Goal: Task Accomplishment & Management: Use online tool/utility

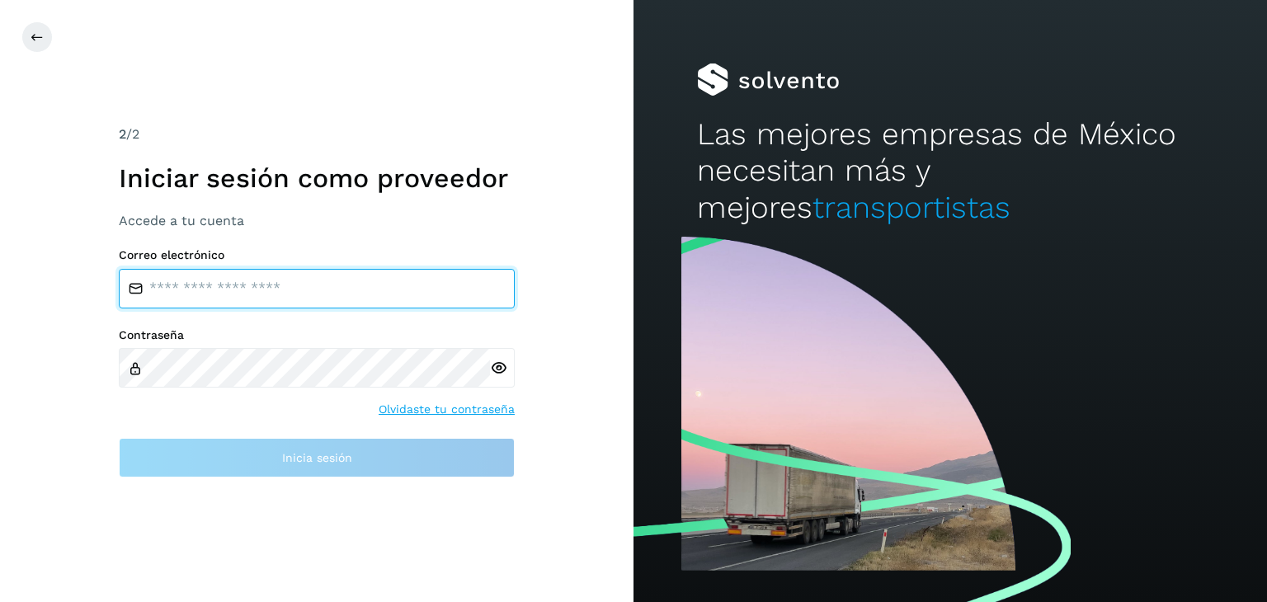
type input "**********"
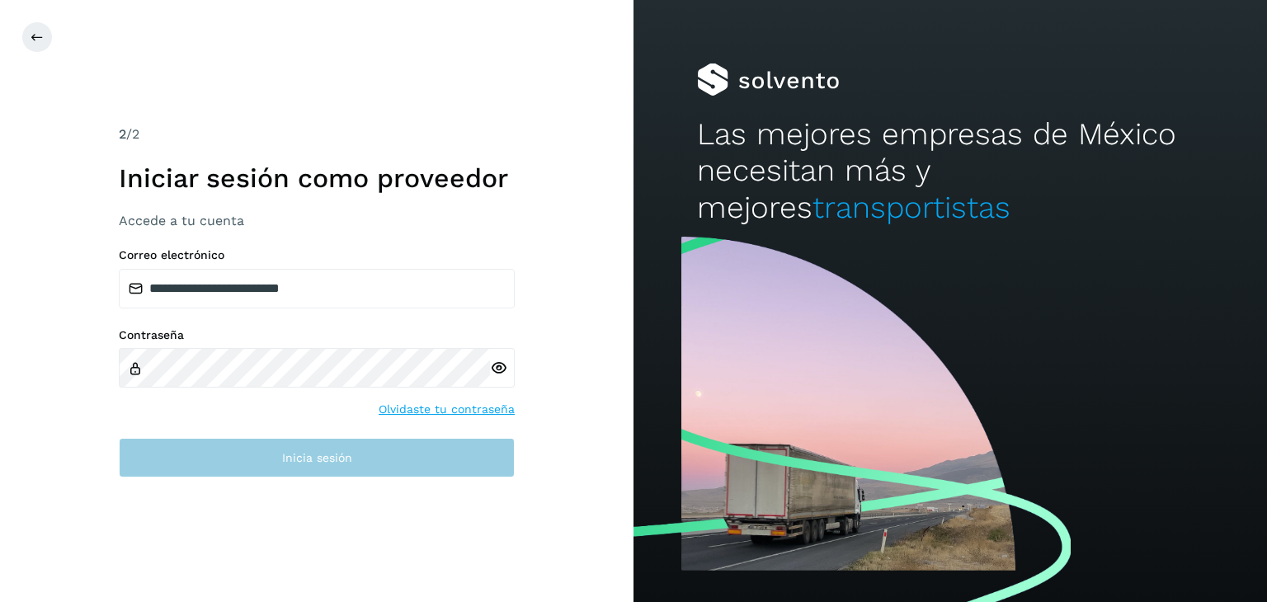
click at [185, 440] on button "Inicia sesión" at bounding box center [317, 458] width 396 height 40
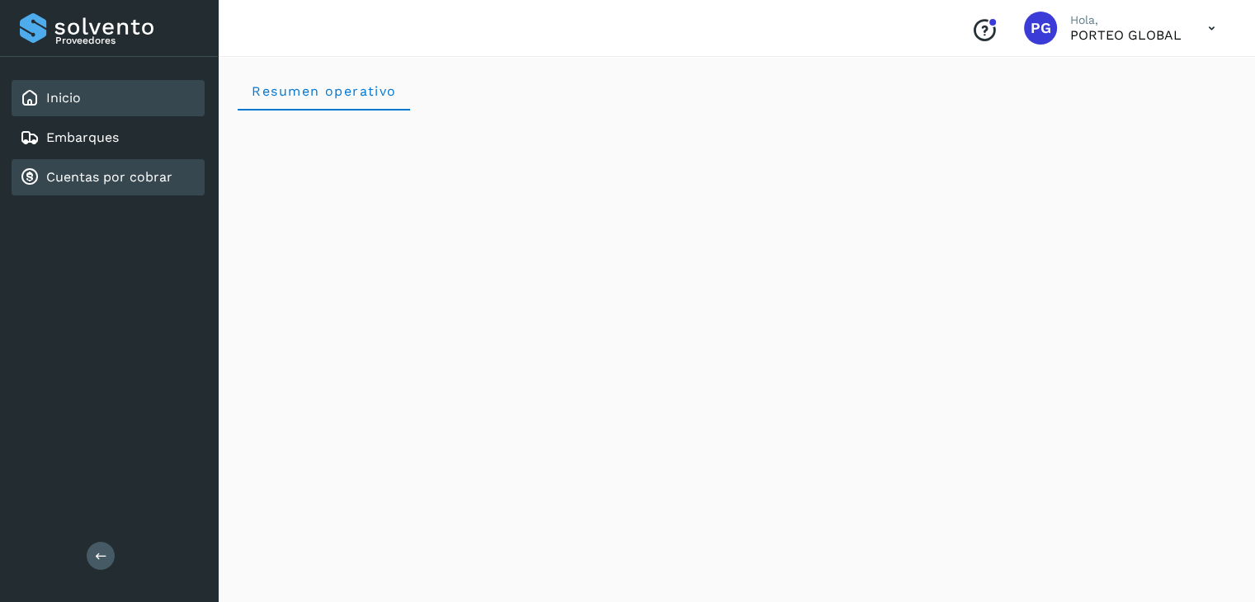
click at [125, 179] on link "Cuentas por cobrar" at bounding box center [109, 177] width 126 height 16
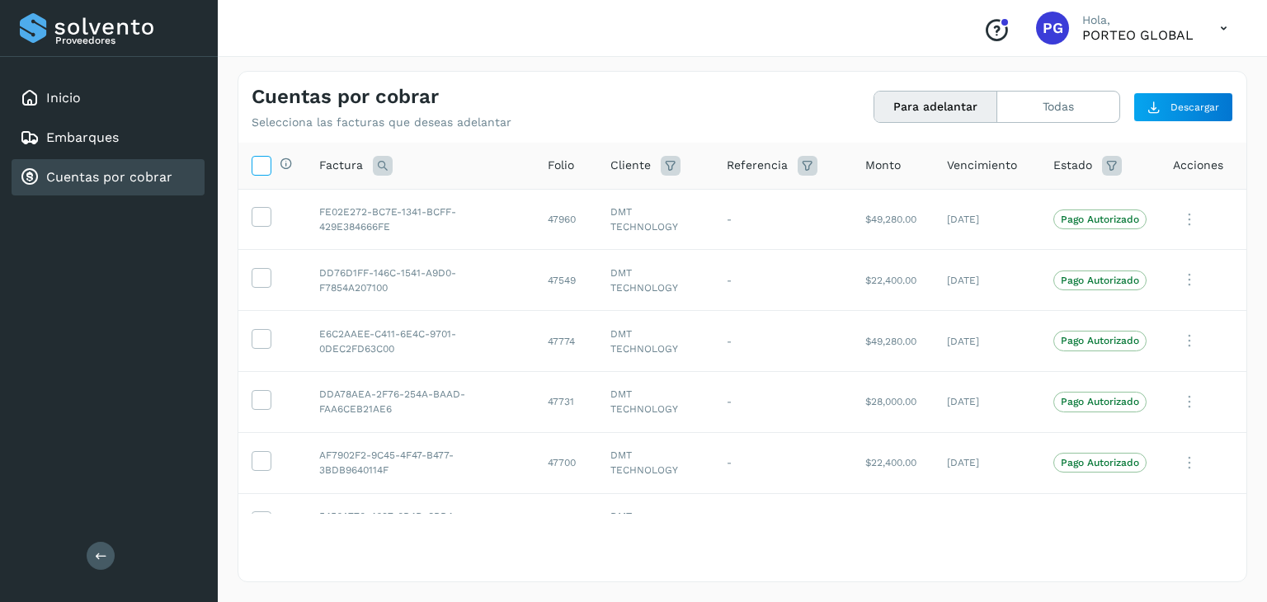
click at [261, 163] on icon at bounding box center [261, 164] width 17 height 17
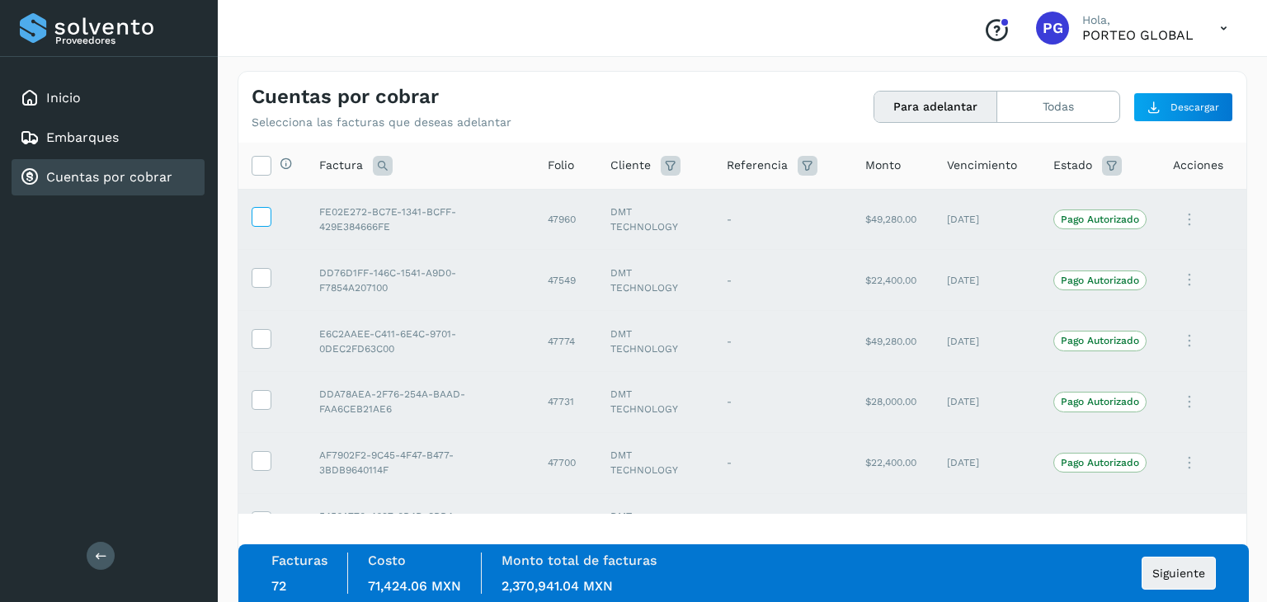
click at [254, 222] on icon at bounding box center [261, 215] width 17 height 17
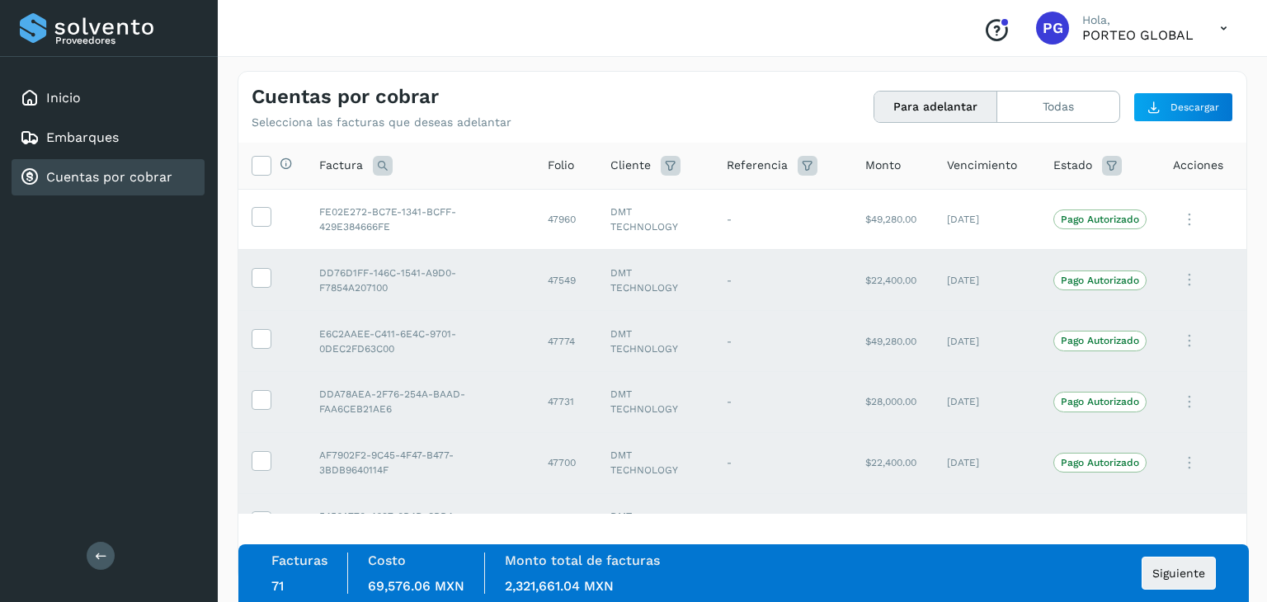
click at [247, 267] on td at bounding box center [272, 280] width 68 height 61
click at [257, 289] on td at bounding box center [272, 280] width 68 height 61
click at [258, 289] on td at bounding box center [272, 280] width 68 height 61
click at [258, 284] on icon at bounding box center [261, 276] width 17 height 17
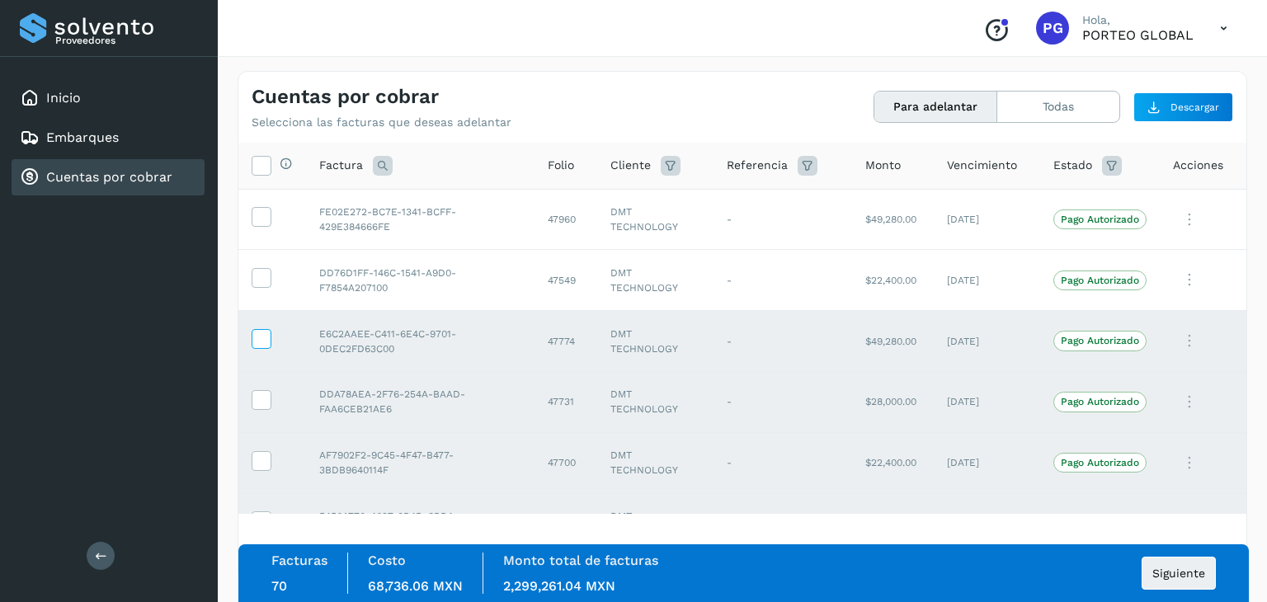
click at [266, 331] on icon at bounding box center [261, 337] width 17 height 17
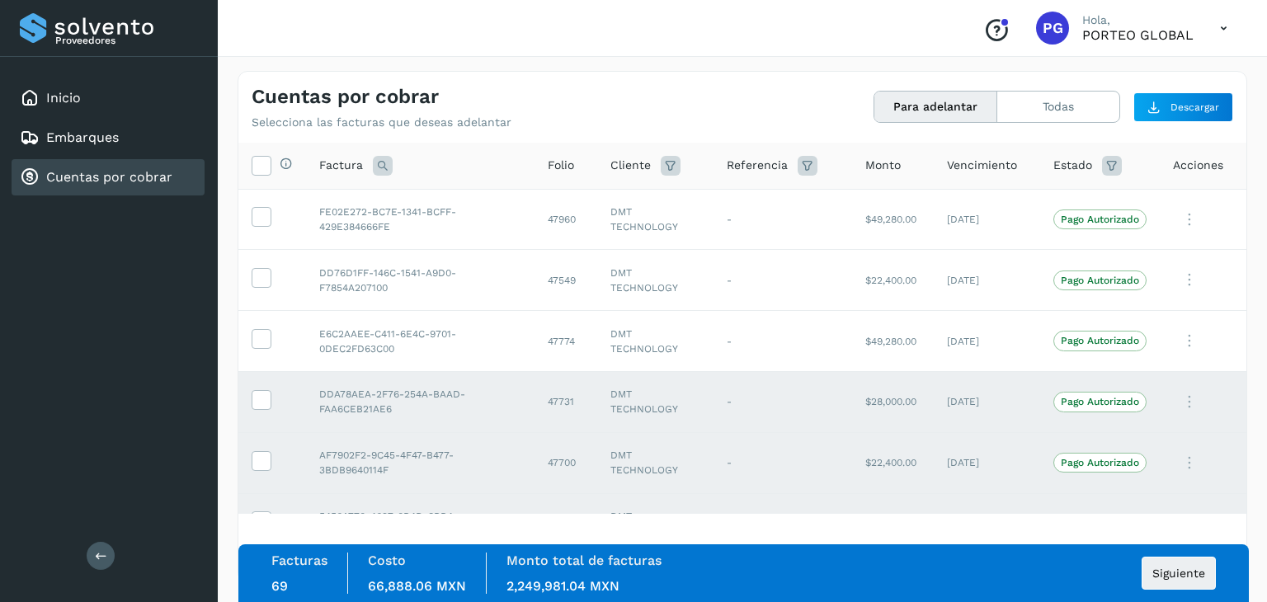
click at [271, 403] on td at bounding box center [272, 401] width 68 height 61
click at [261, 403] on icon at bounding box center [261, 398] width 17 height 17
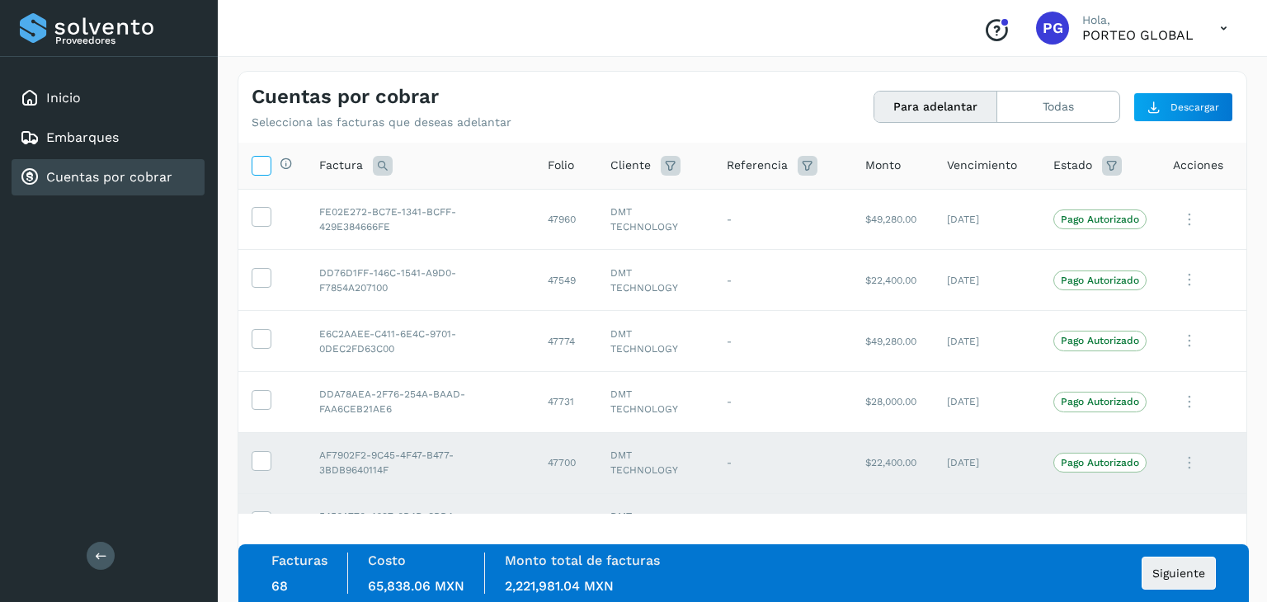
click at [264, 168] on icon at bounding box center [261, 164] width 17 height 17
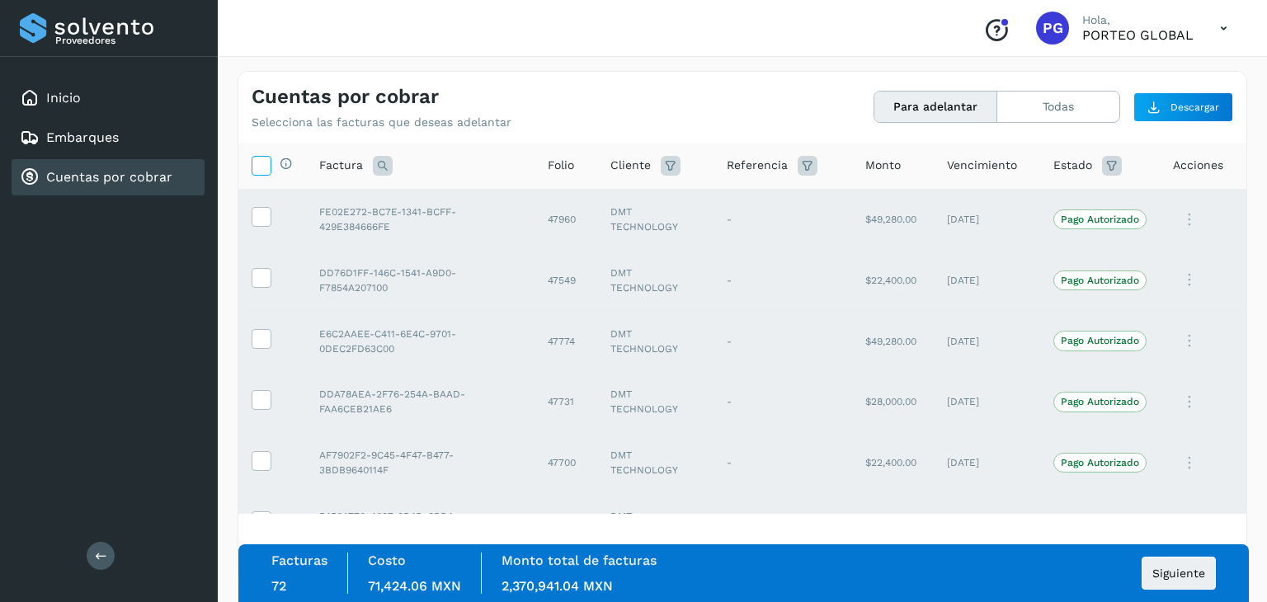
click at [264, 168] on icon at bounding box center [261, 164] width 17 height 17
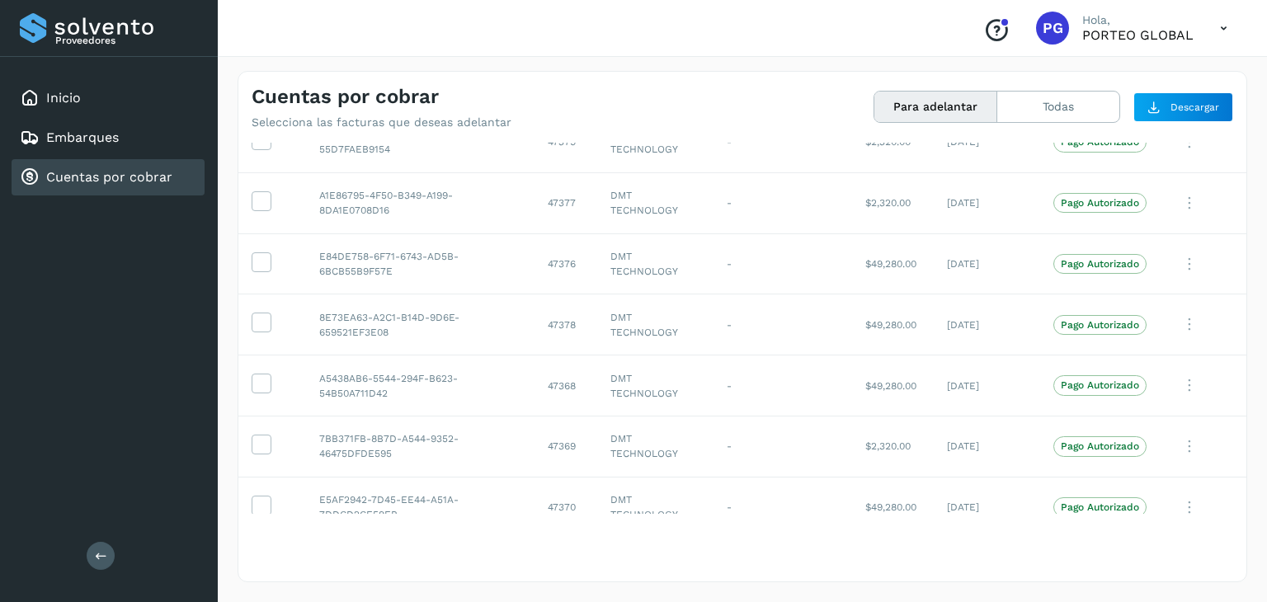
scroll to position [4048, 0]
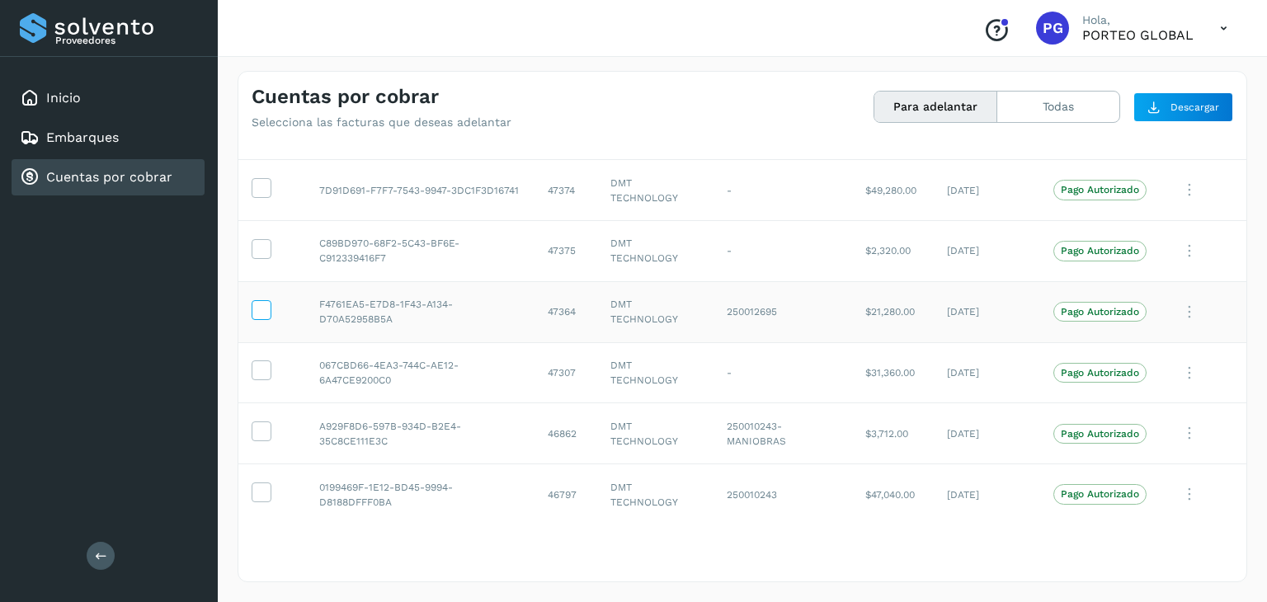
click at [257, 300] on icon at bounding box center [261, 308] width 17 height 17
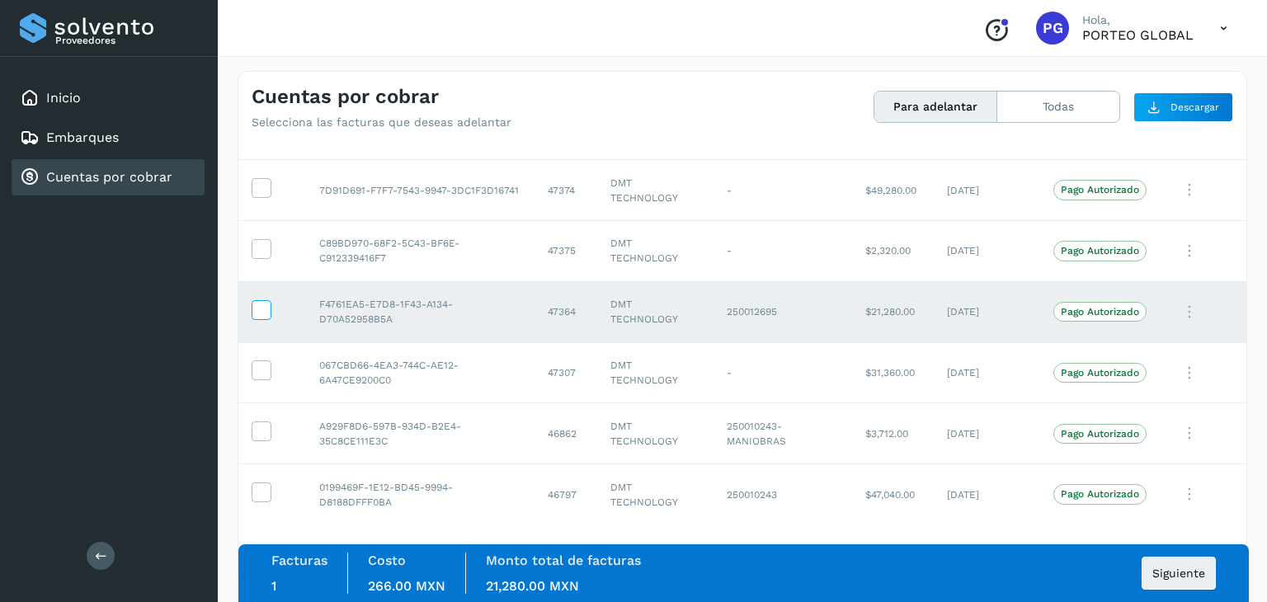
scroll to position [3966, 0]
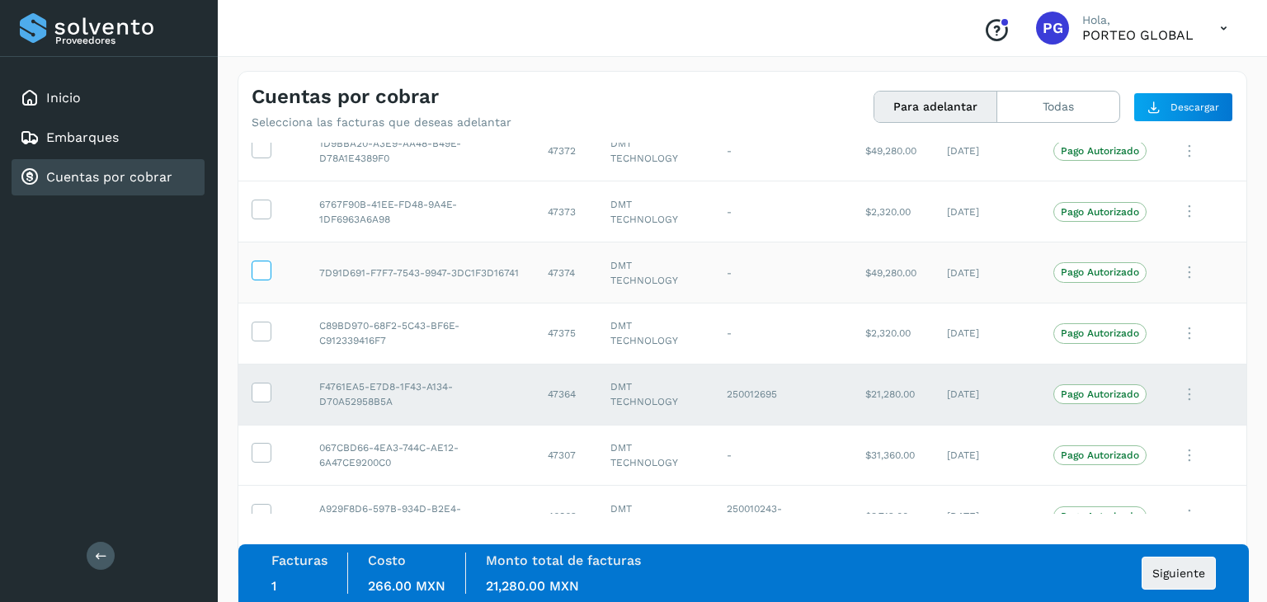
click at [256, 261] on icon at bounding box center [261, 269] width 17 height 17
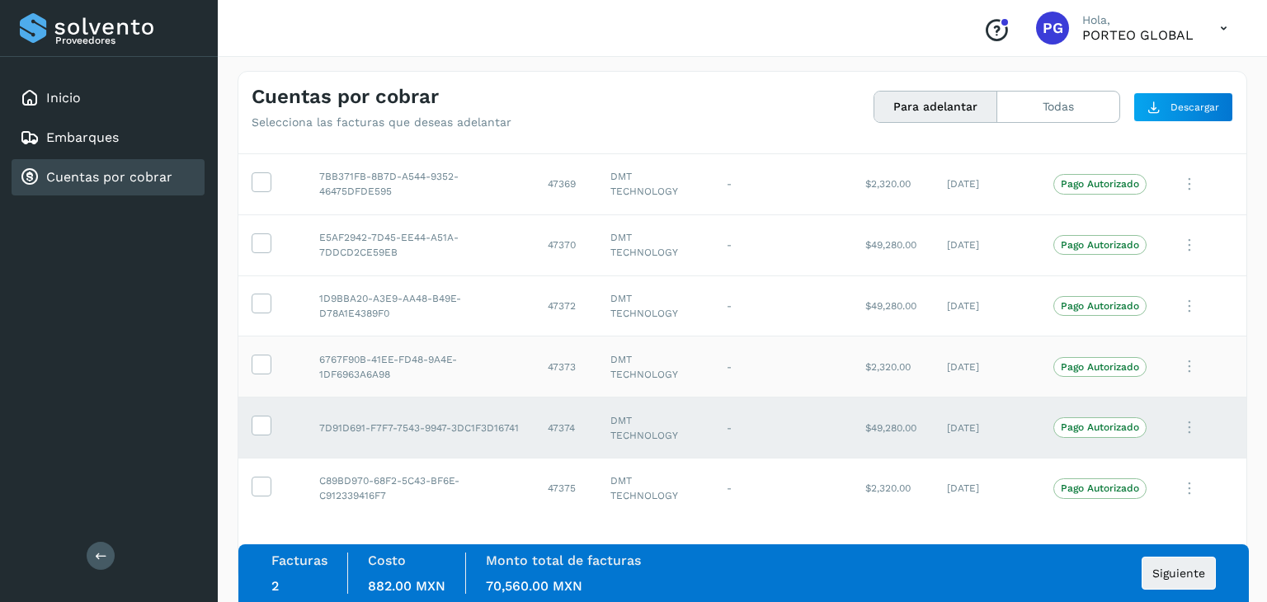
scroll to position [3801, 0]
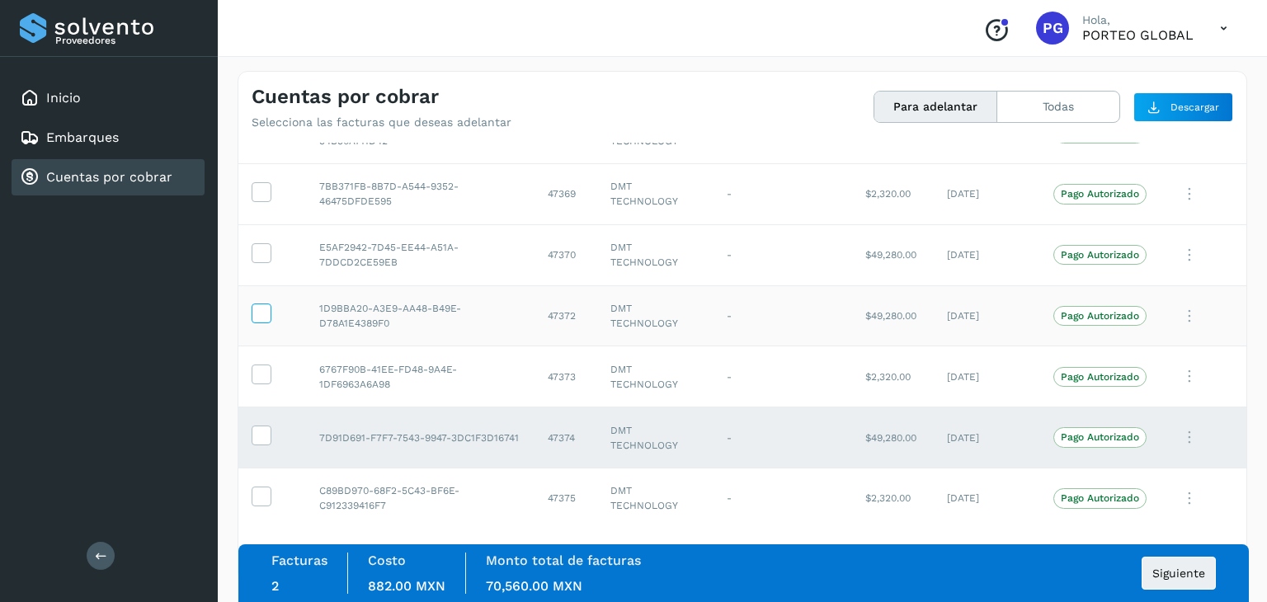
click at [264, 304] on icon at bounding box center [261, 312] width 17 height 17
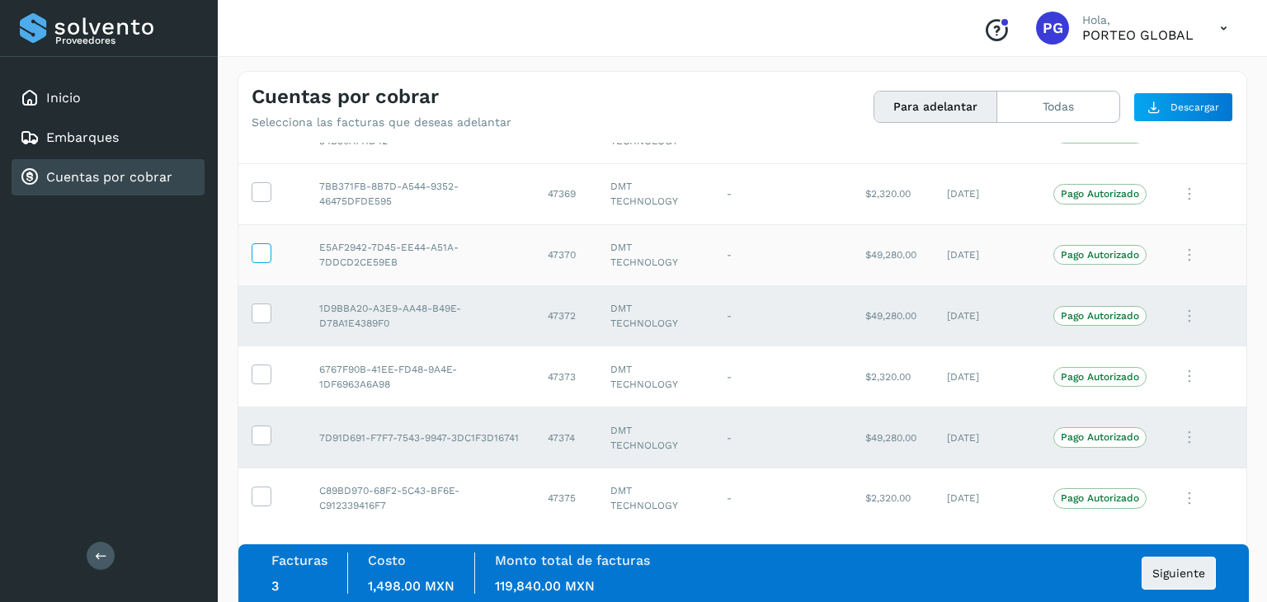
click at [260, 248] on icon at bounding box center [261, 251] width 17 height 17
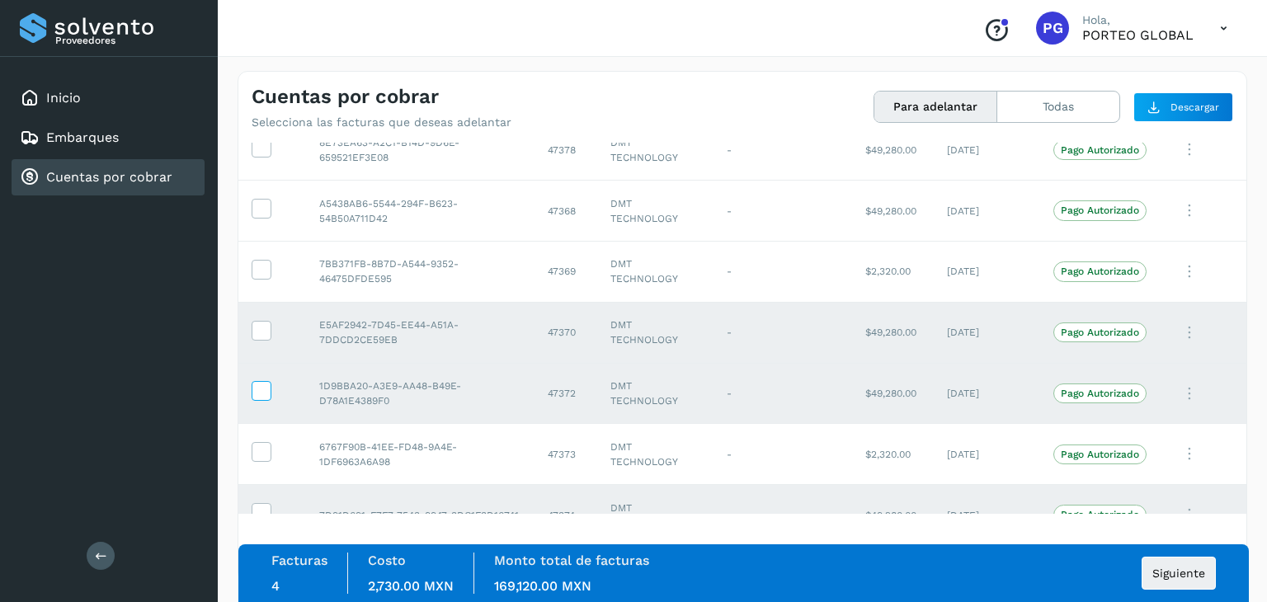
scroll to position [3636, 0]
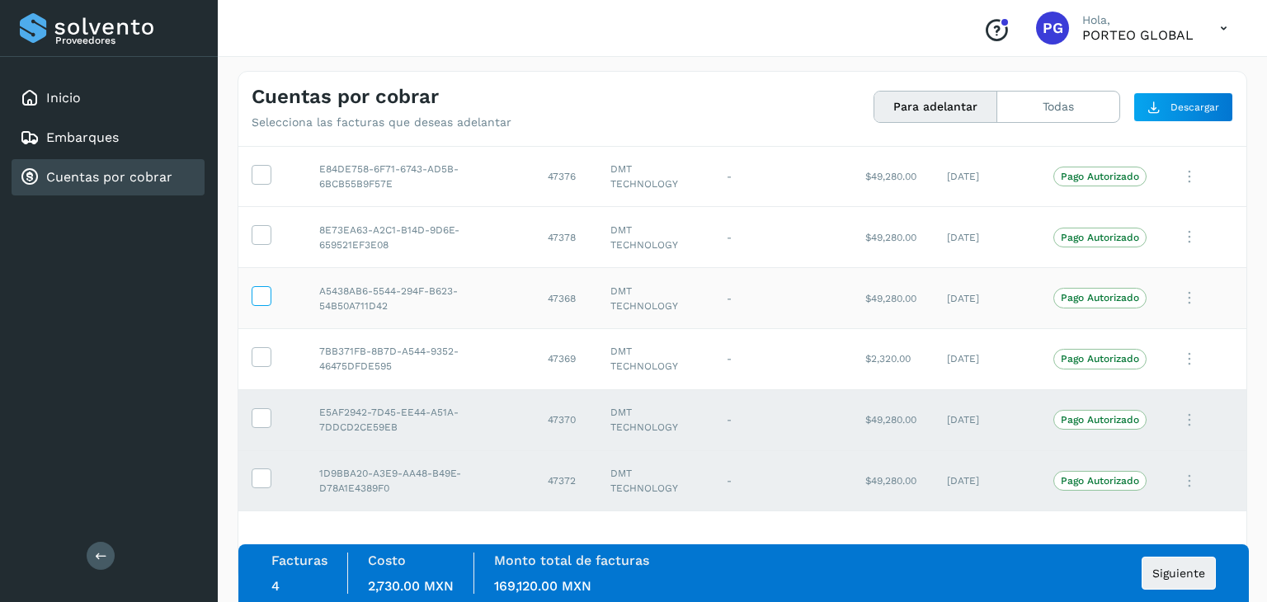
click at [264, 287] on icon at bounding box center [261, 294] width 17 height 17
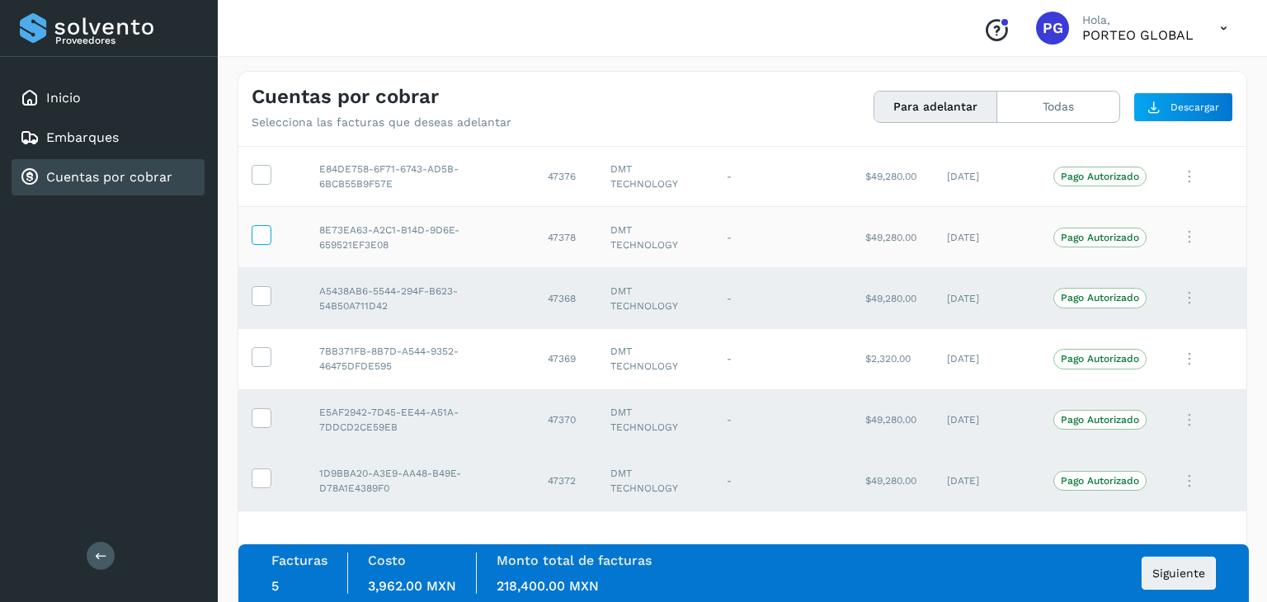
click at [257, 232] on icon at bounding box center [261, 233] width 17 height 17
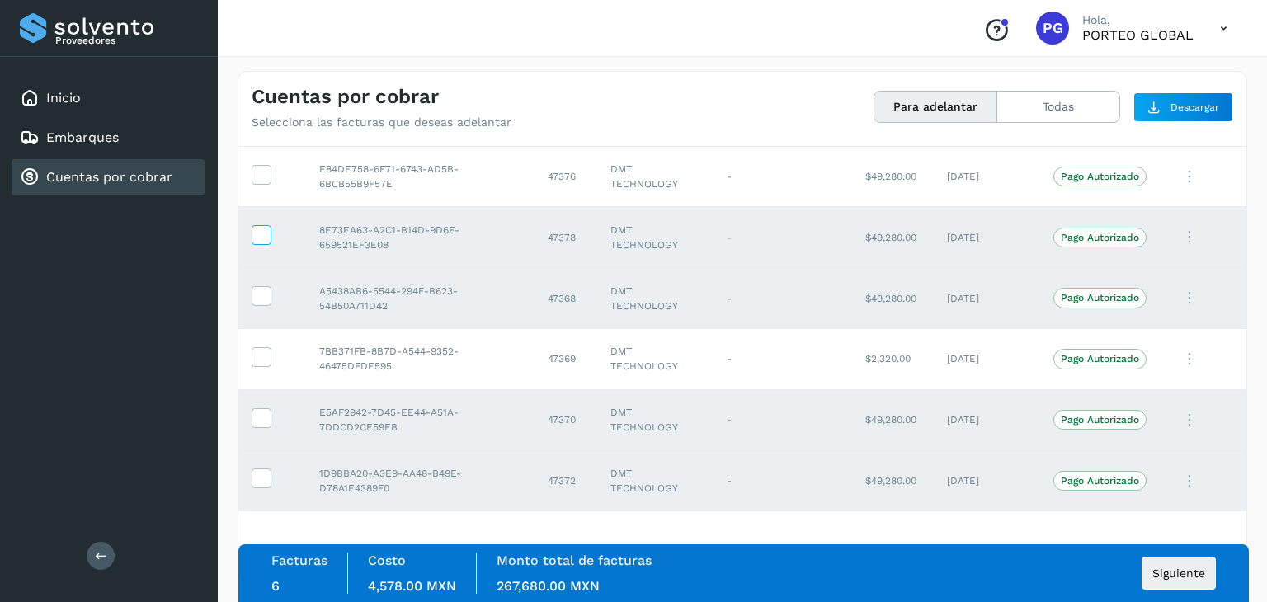
scroll to position [3553, 0]
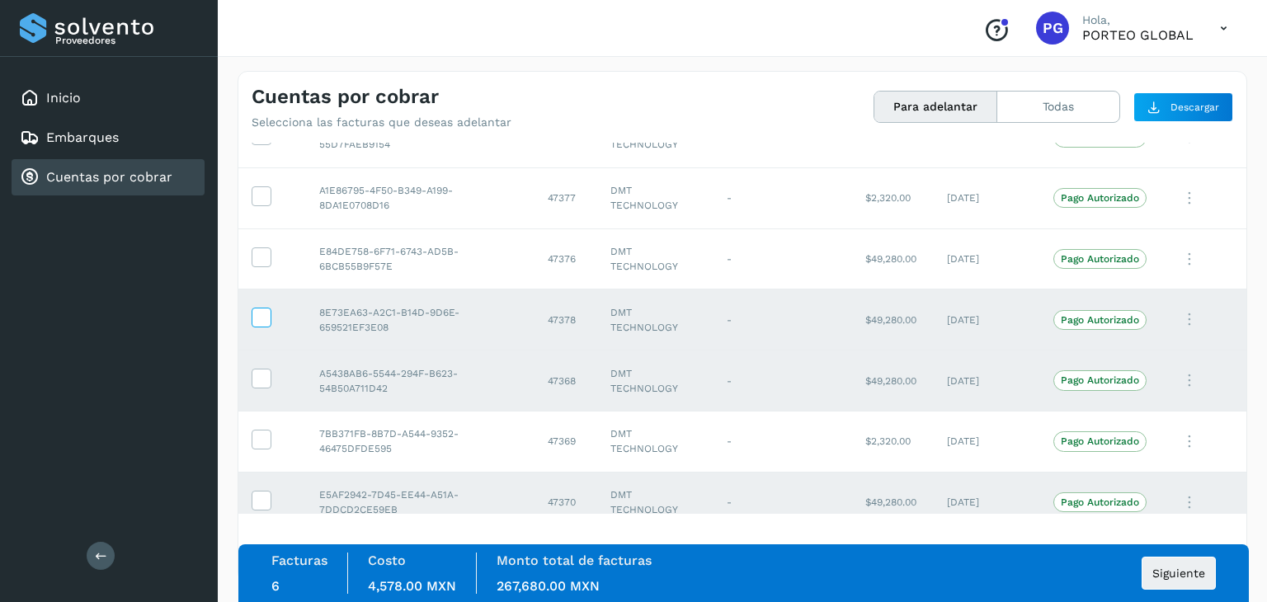
click at [257, 232] on td at bounding box center [272, 259] width 68 height 61
click at [257, 262] on td at bounding box center [272, 259] width 68 height 61
click at [257, 250] on icon at bounding box center [261, 256] width 17 height 17
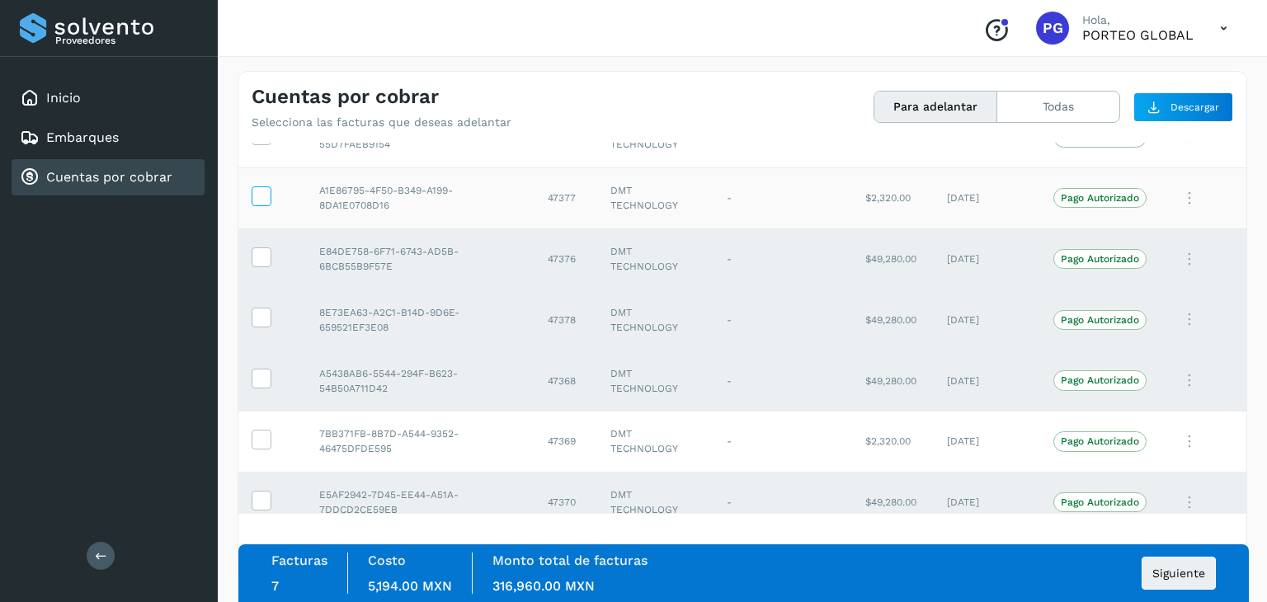
click at [265, 189] on icon at bounding box center [261, 194] width 17 height 17
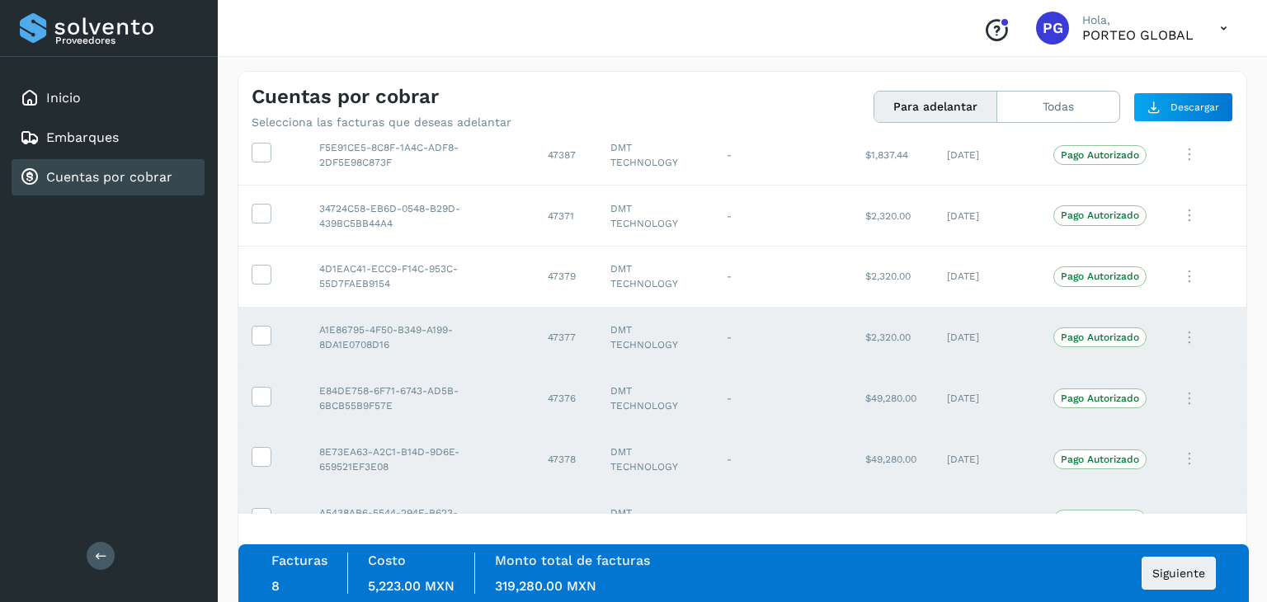
scroll to position [3388, 0]
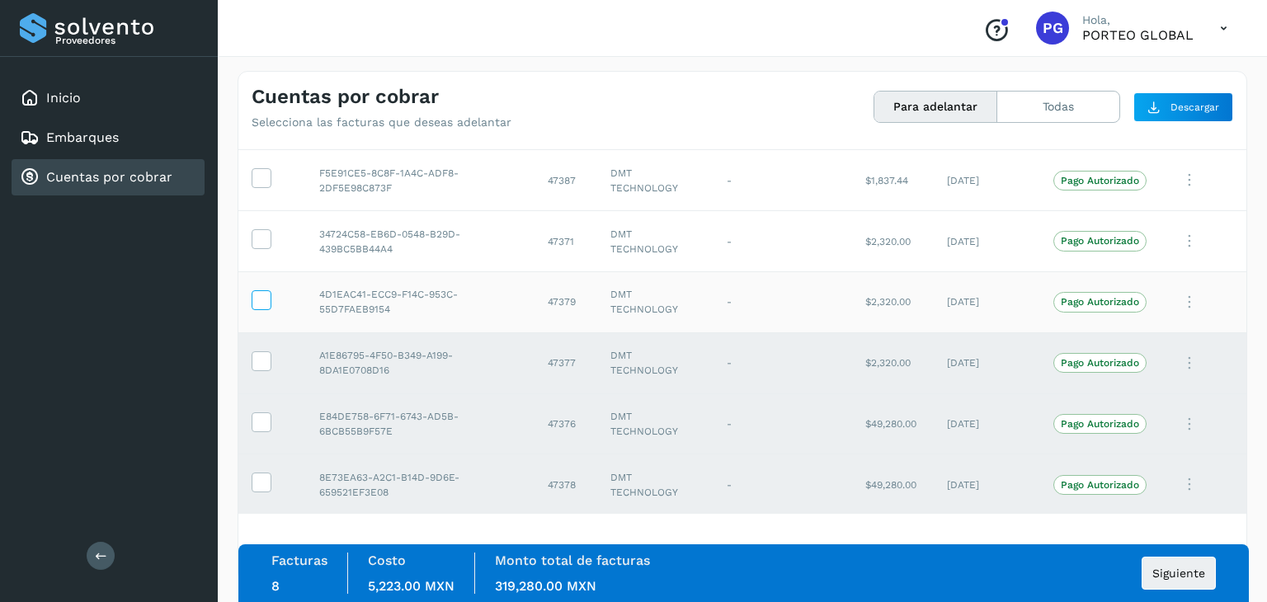
click at [260, 294] on icon at bounding box center [261, 298] width 17 height 17
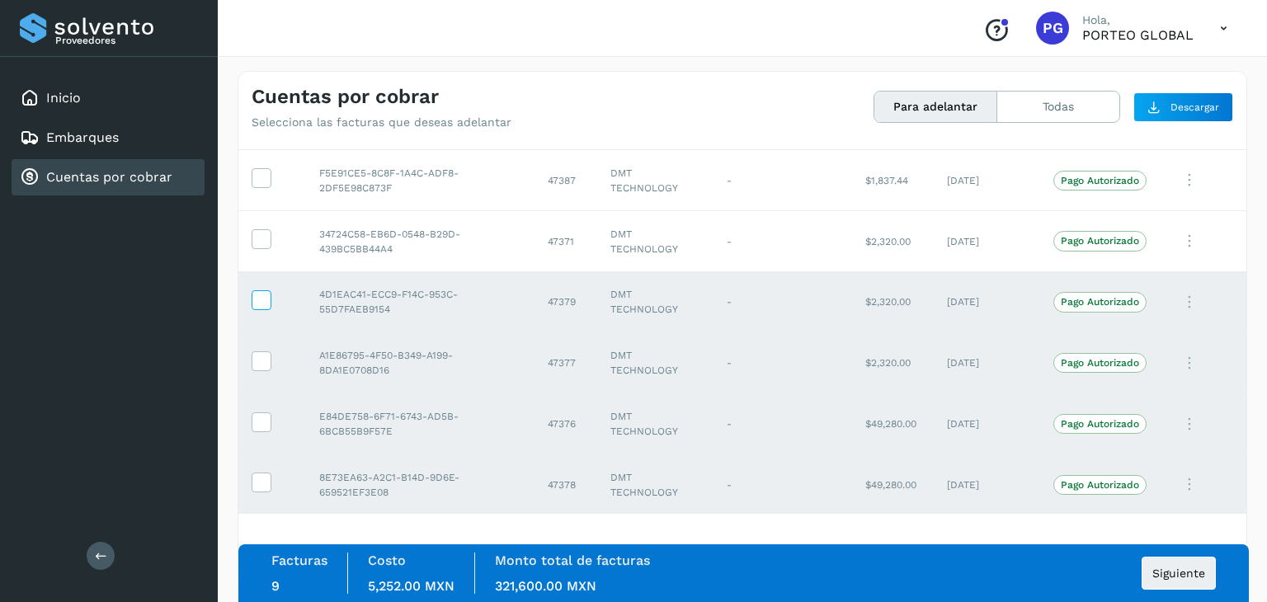
click at [265, 290] on icon at bounding box center [261, 298] width 17 height 17
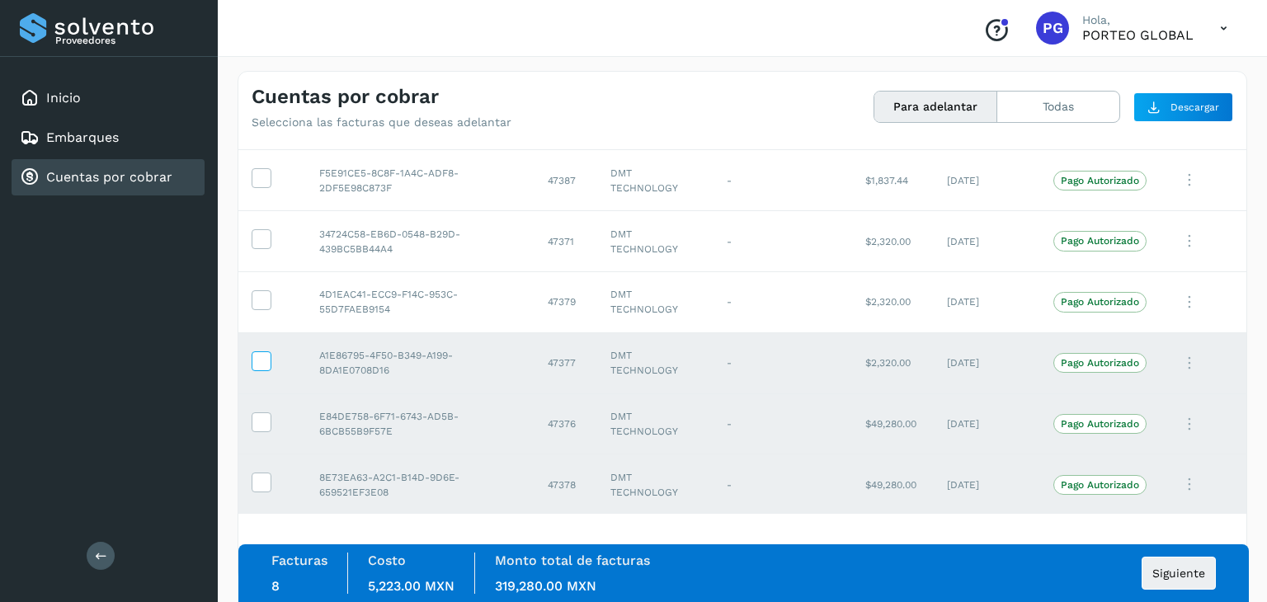
click at [262, 352] on icon at bounding box center [261, 360] width 17 height 17
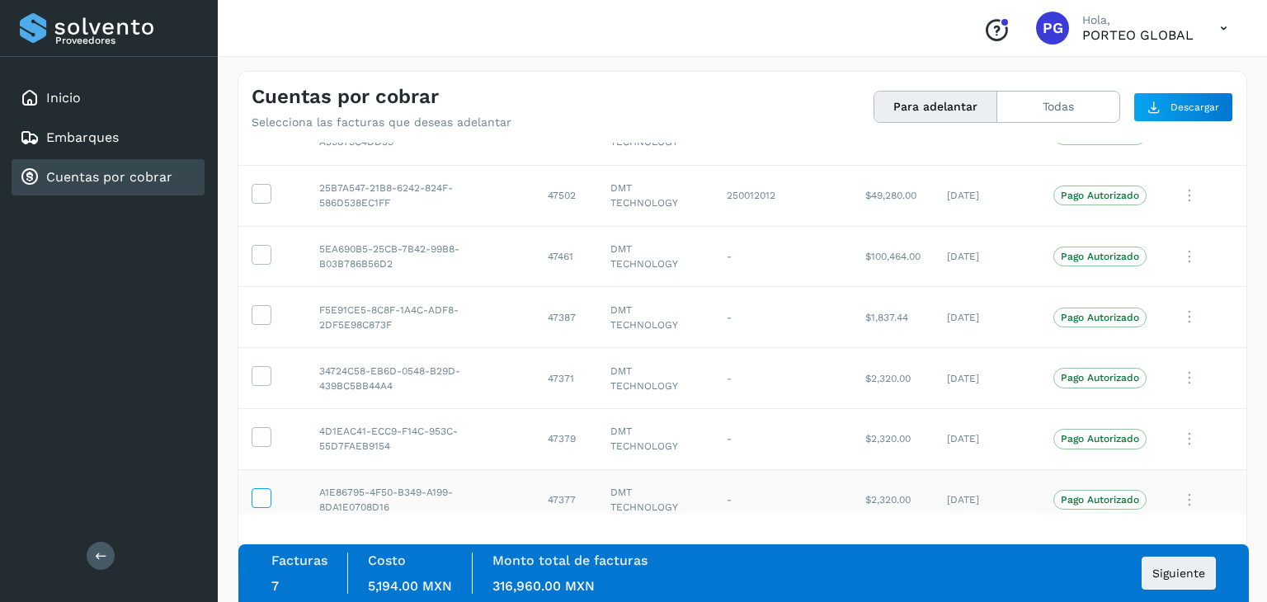
scroll to position [3223, 0]
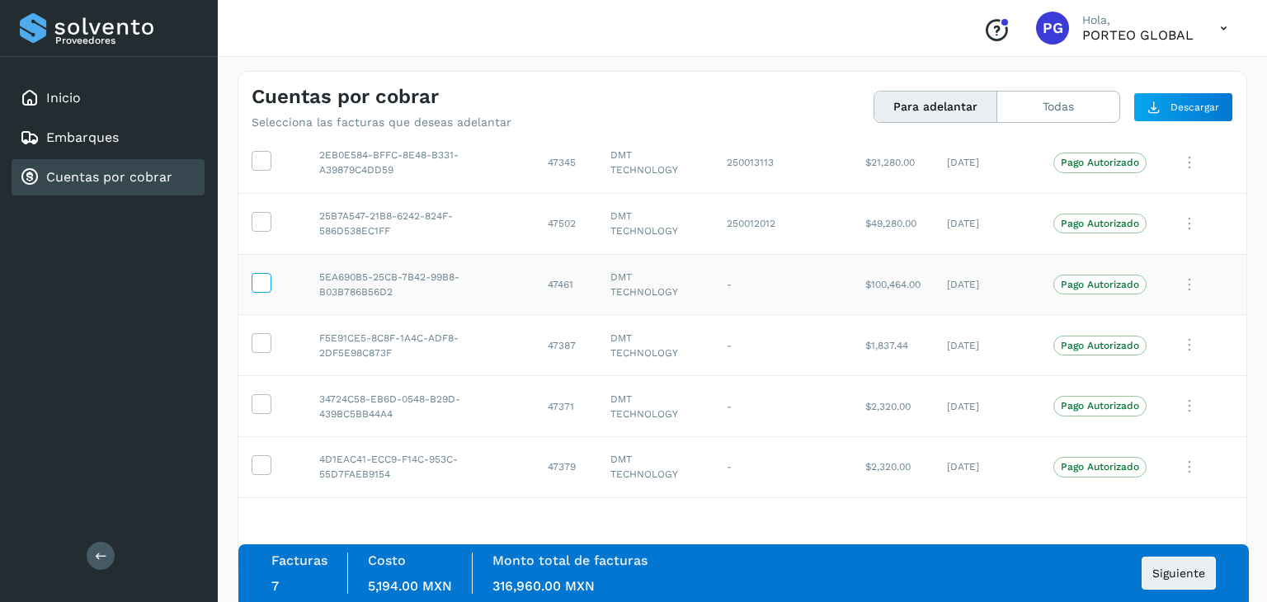
click at [261, 273] on icon at bounding box center [261, 281] width 17 height 17
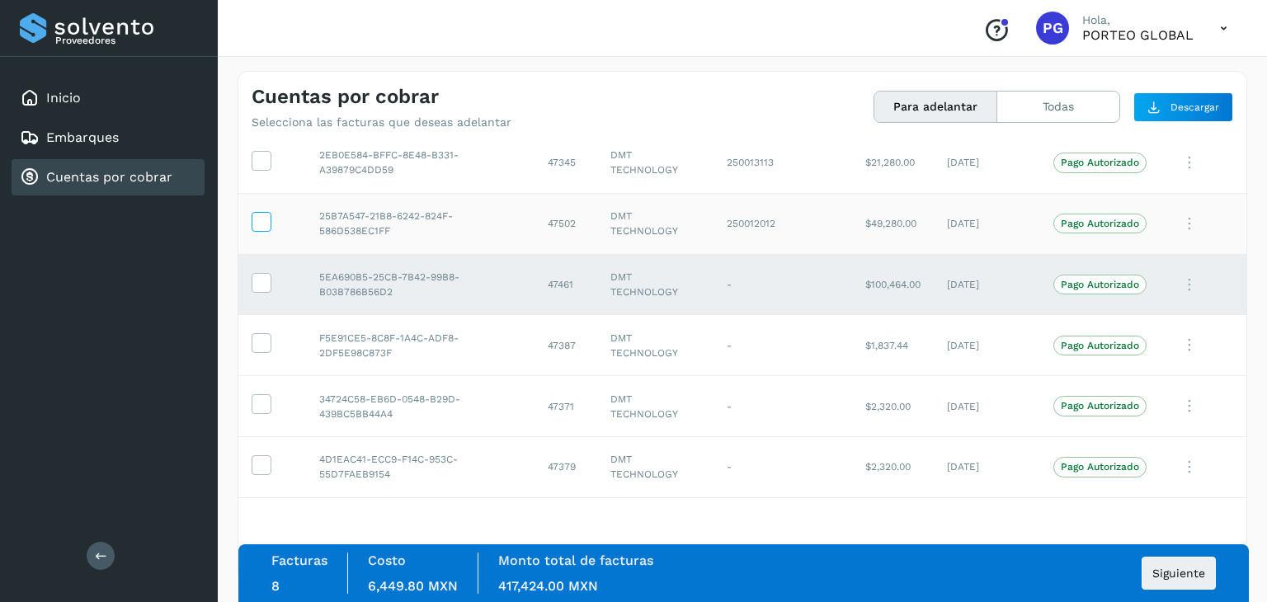
click at [263, 212] on icon at bounding box center [261, 220] width 17 height 17
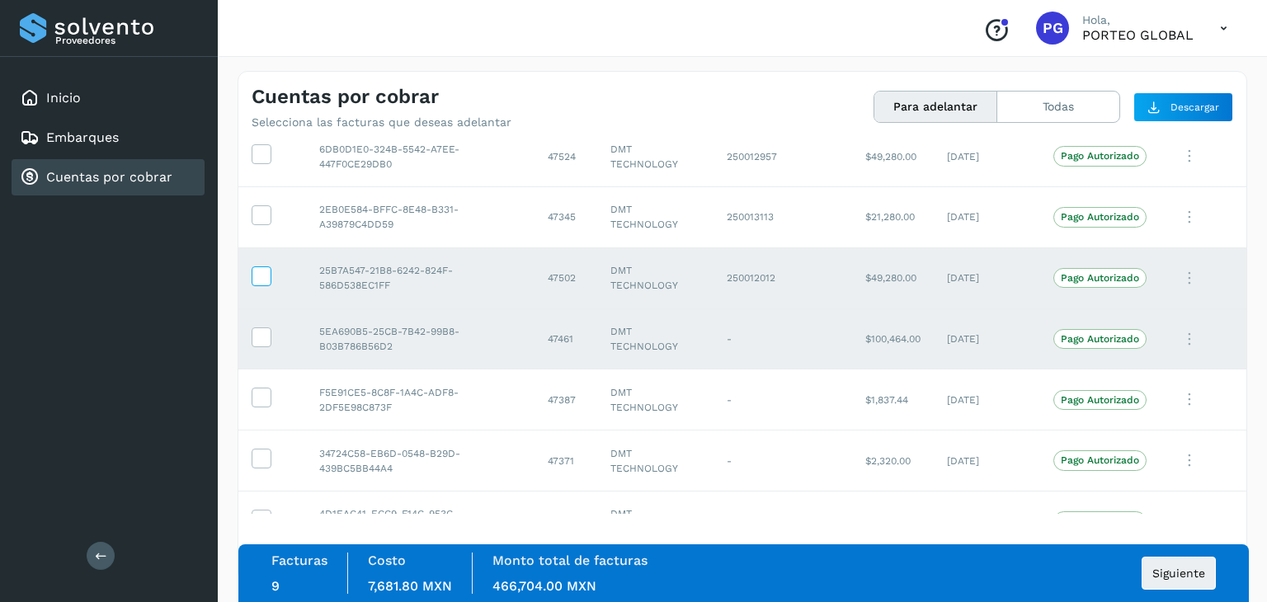
scroll to position [3141, 0]
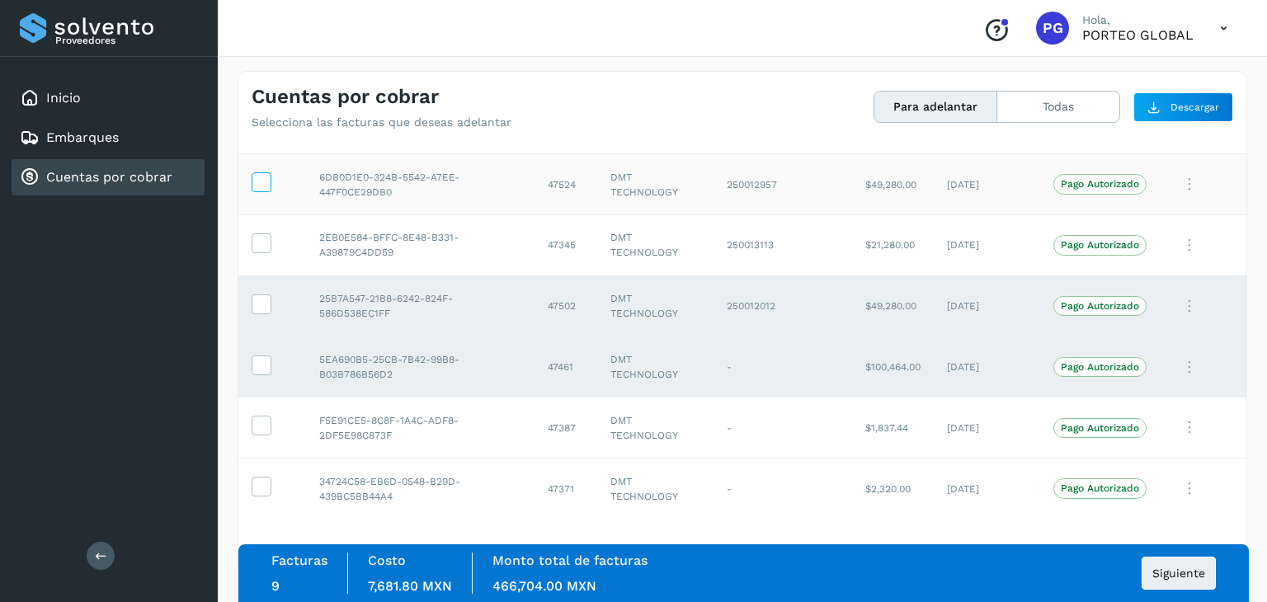
click at [259, 172] on icon at bounding box center [261, 180] width 17 height 17
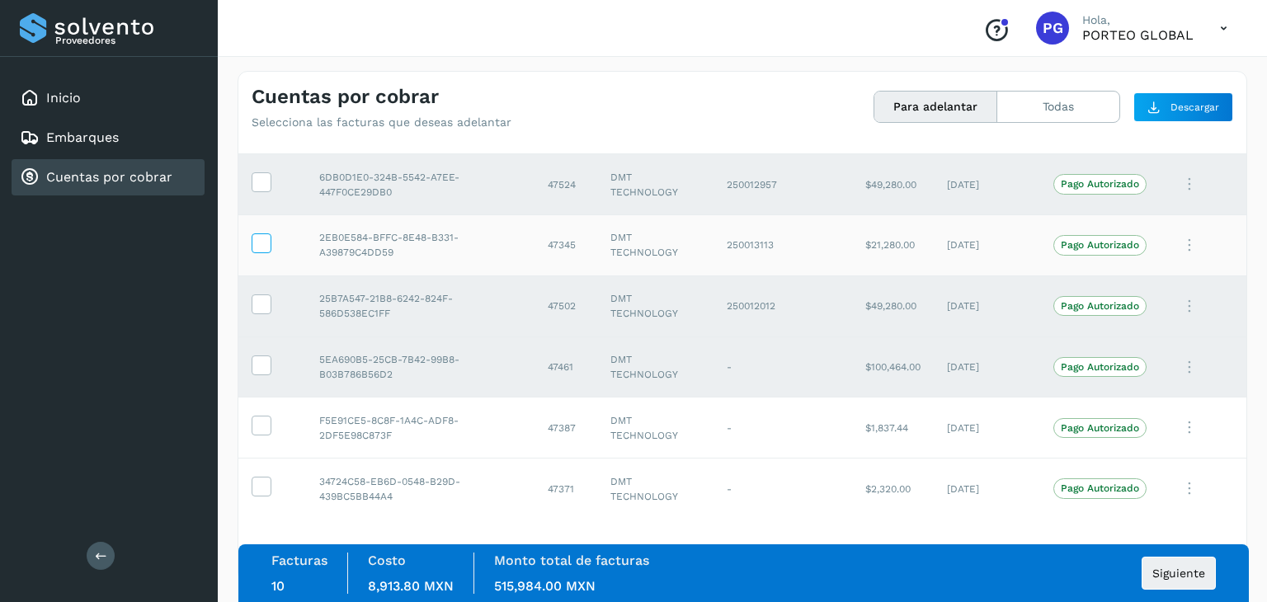
click at [271, 237] on label at bounding box center [262, 244] width 20 height 20
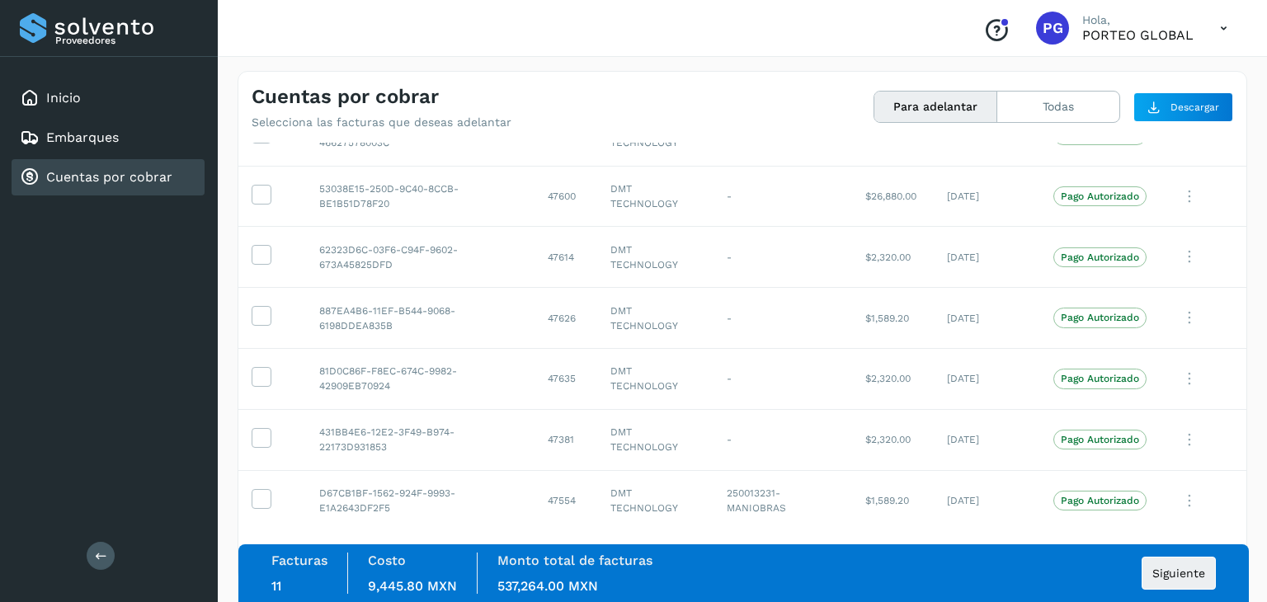
scroll to position [2315, 0]
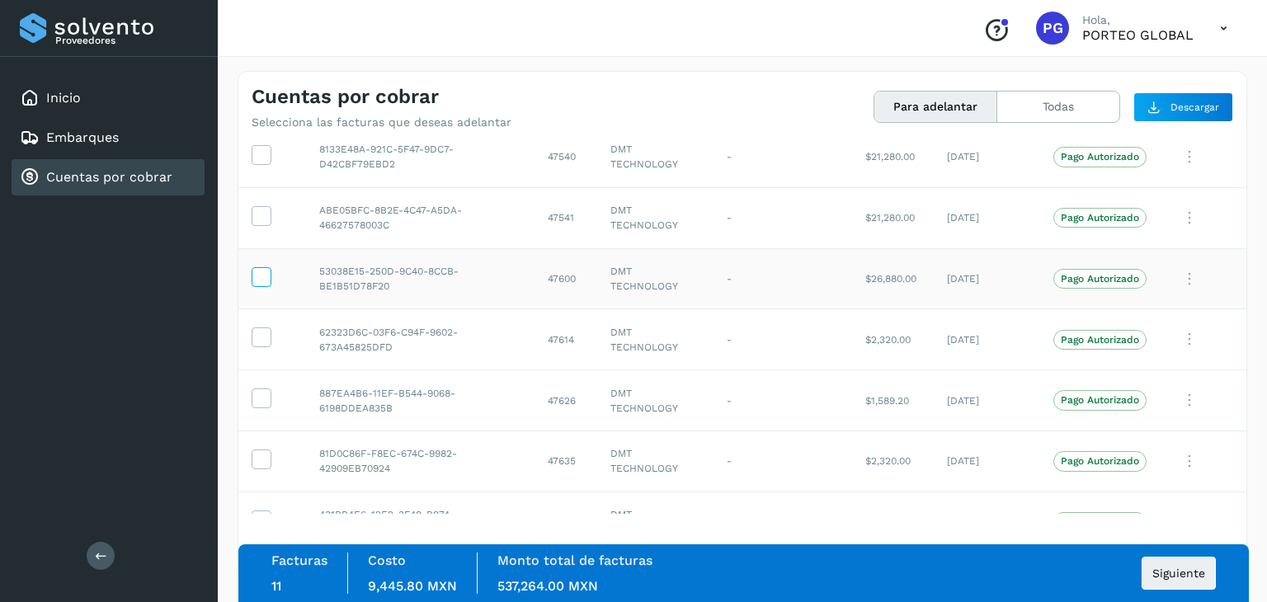
click at [258, 275] on icon at bounding box center [261, 275] width 17 height 17
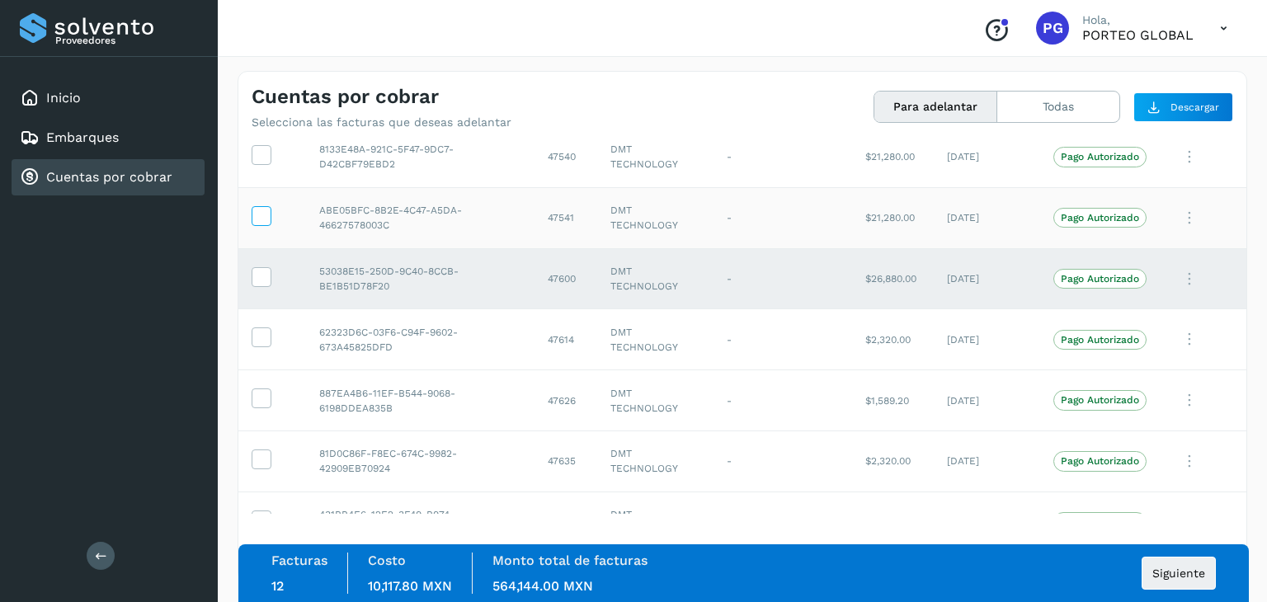
click at [257, 211] on icon at bounding box center [261, 214] width 17 height 17
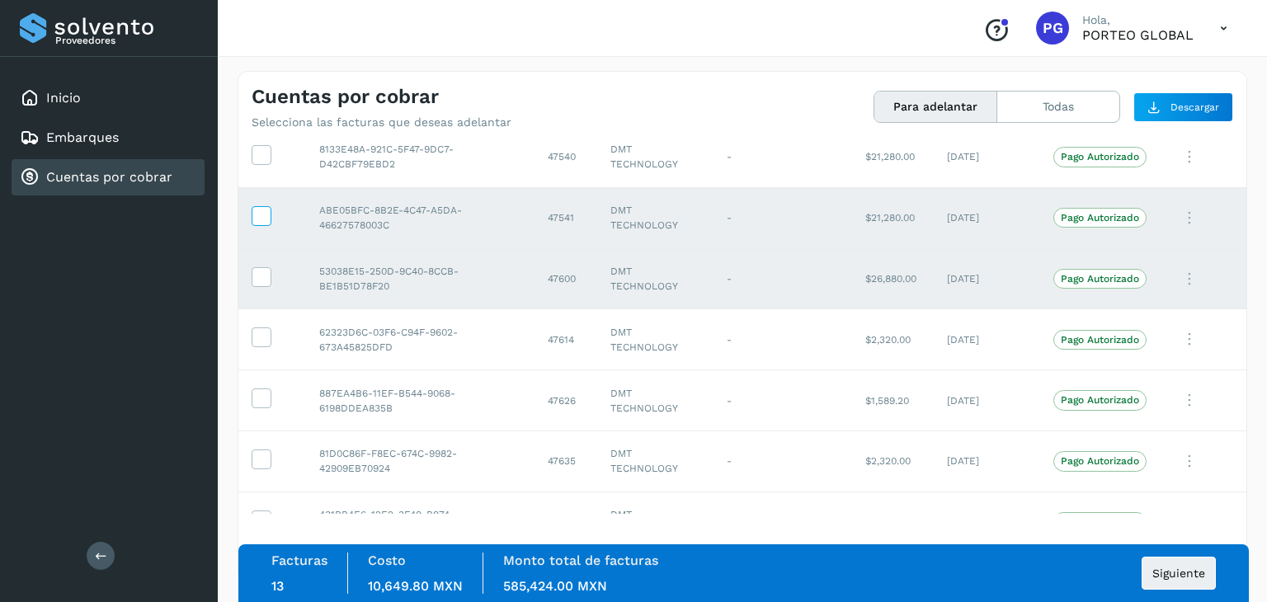
scroll to position [2233, 0]
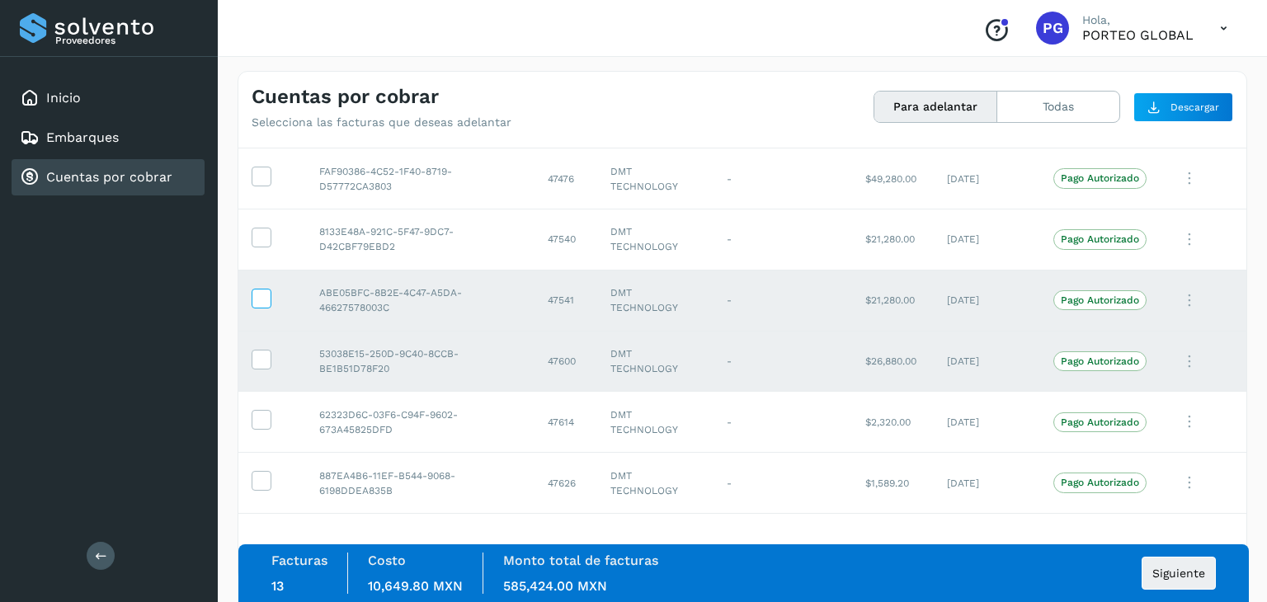
click at [257, 212] on td at bounding box center [272, 240] width 68 height 61
click at [262, 180] on label at bounding box center [262, 177] width 20 height 20
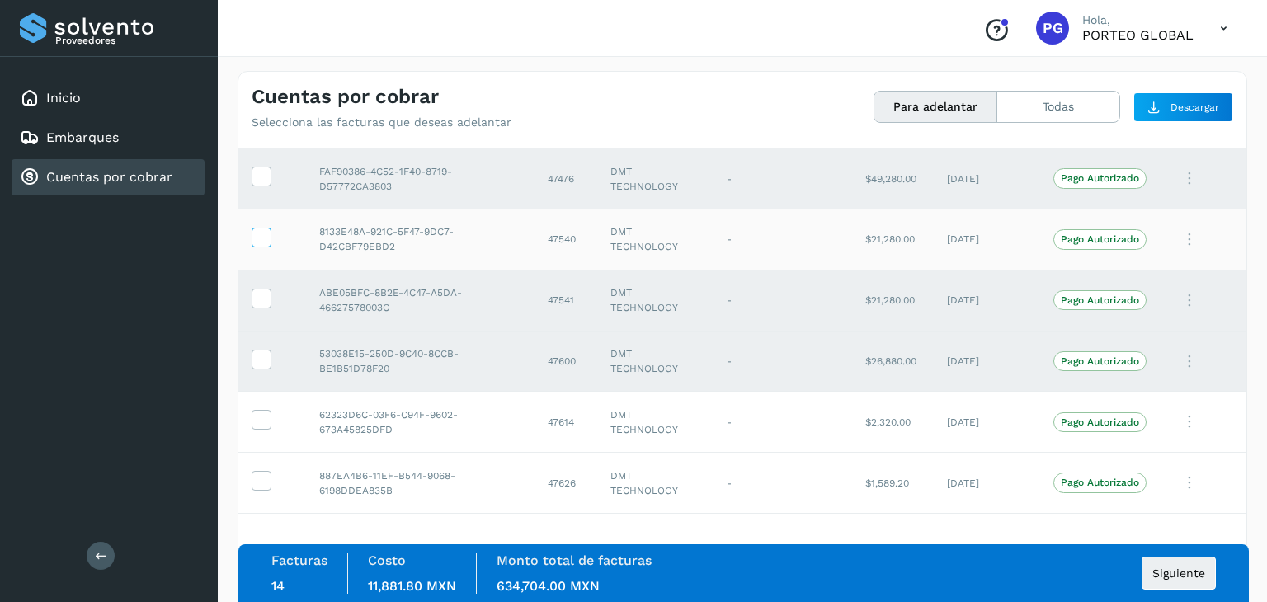
click at [264, 235] on icon at bounding box center [261, 236] width 17 height 17
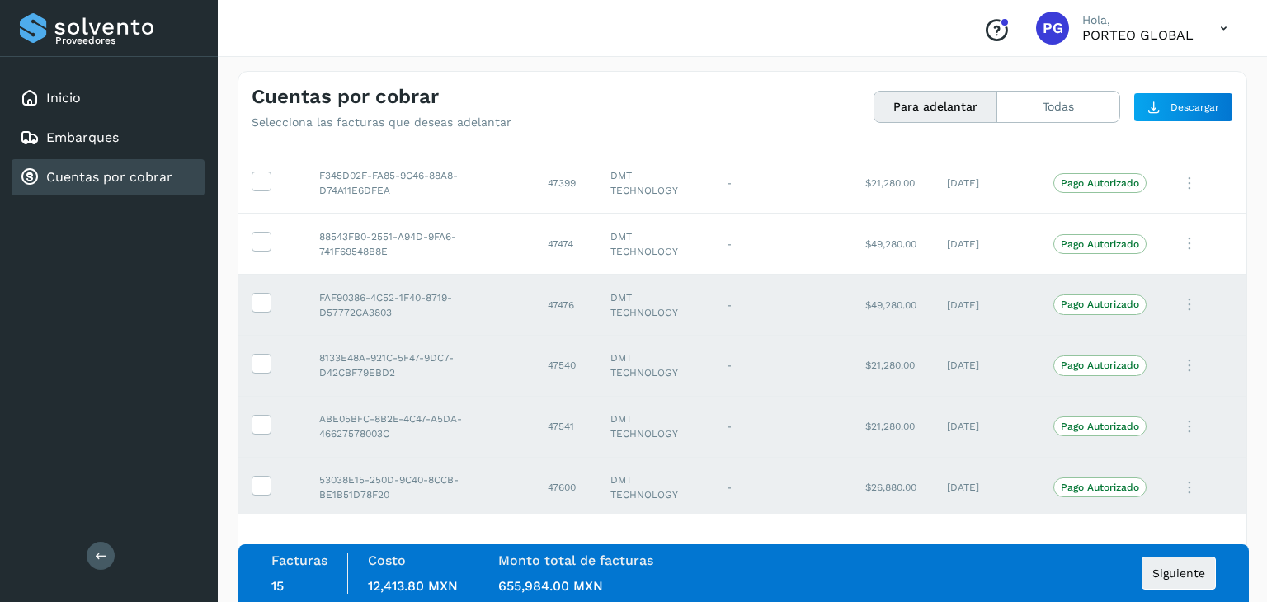
scroll to position [2068, 0]
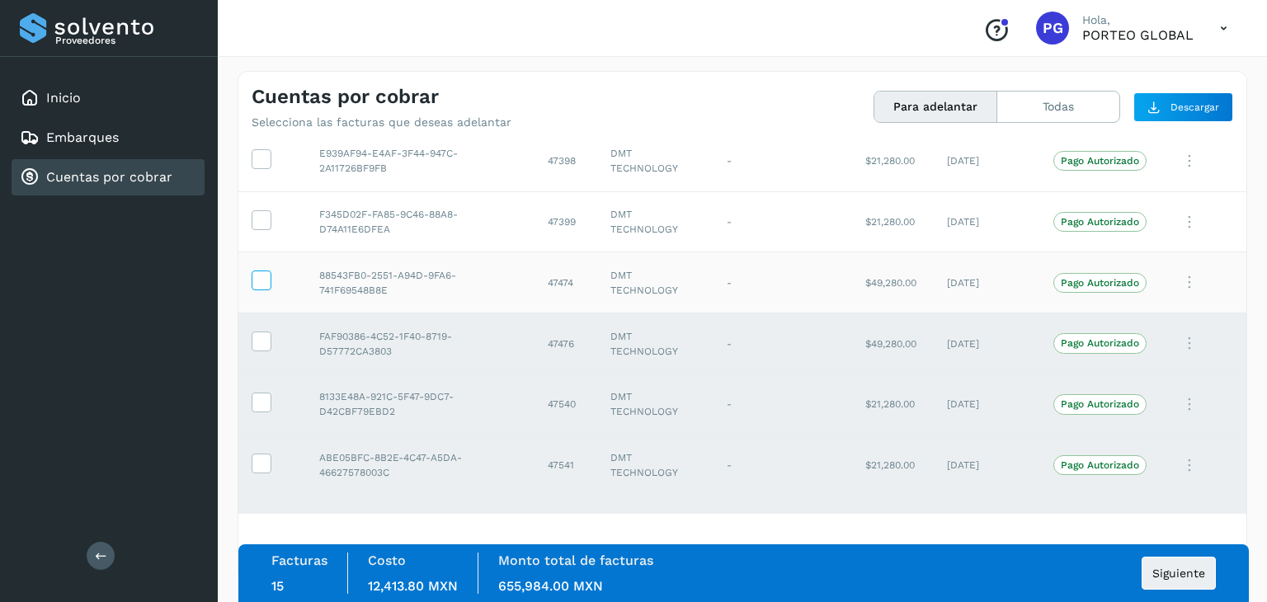
click at [264, 275] on icon at bounding box center [261, 279] width 17 height 17
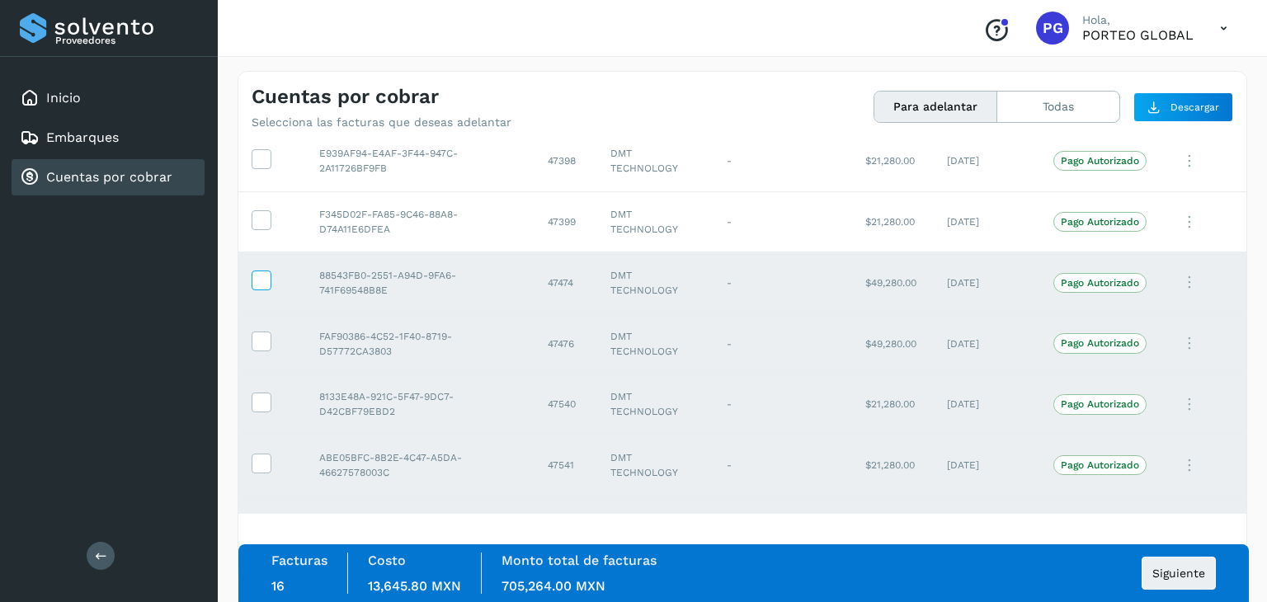
scroll to position [1985, 0]
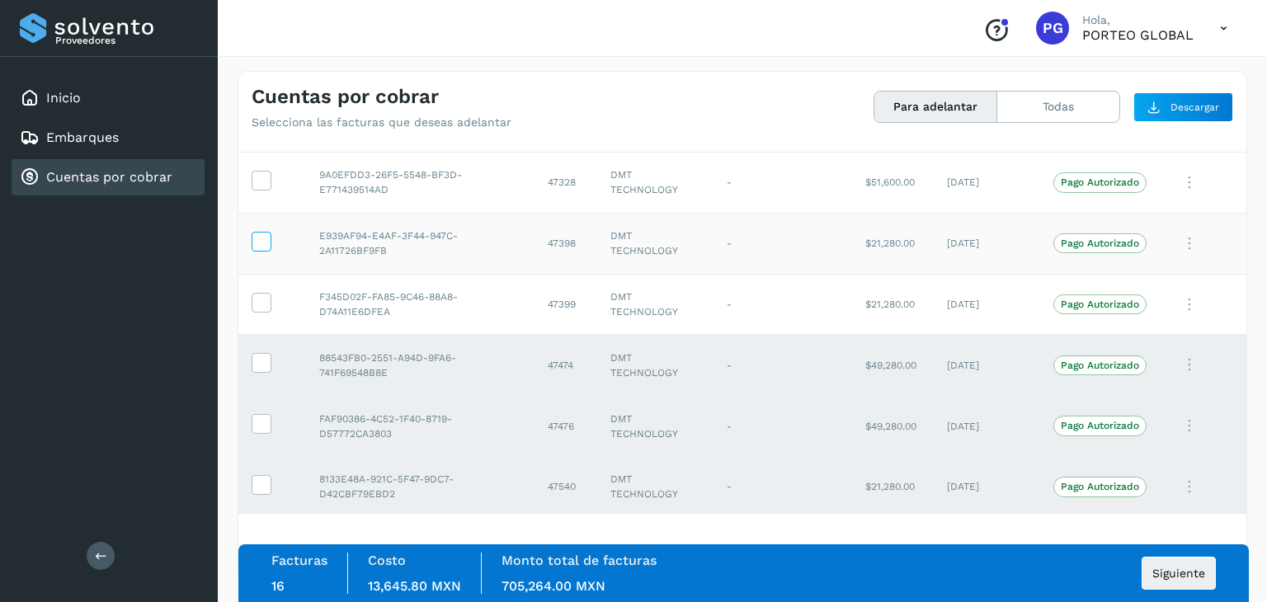
click at [263, 244] on span at bounding box center [261, 245] width 17 height 12
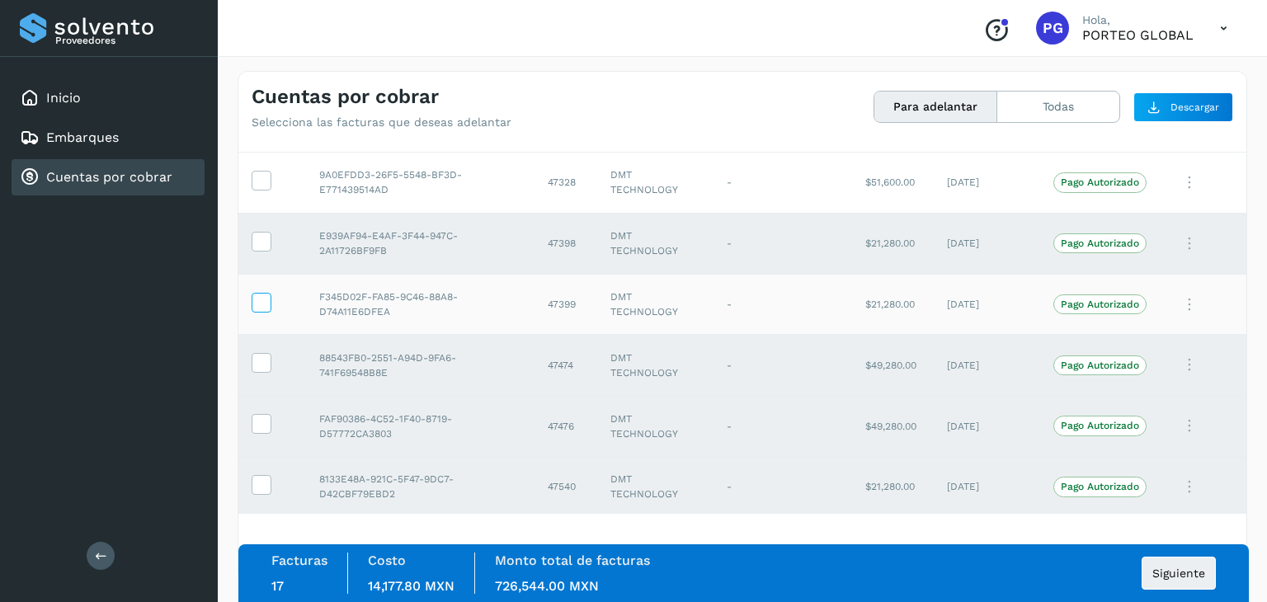
click at [267, 294] on icon at bounding box center [261, 301] width 17 height 17
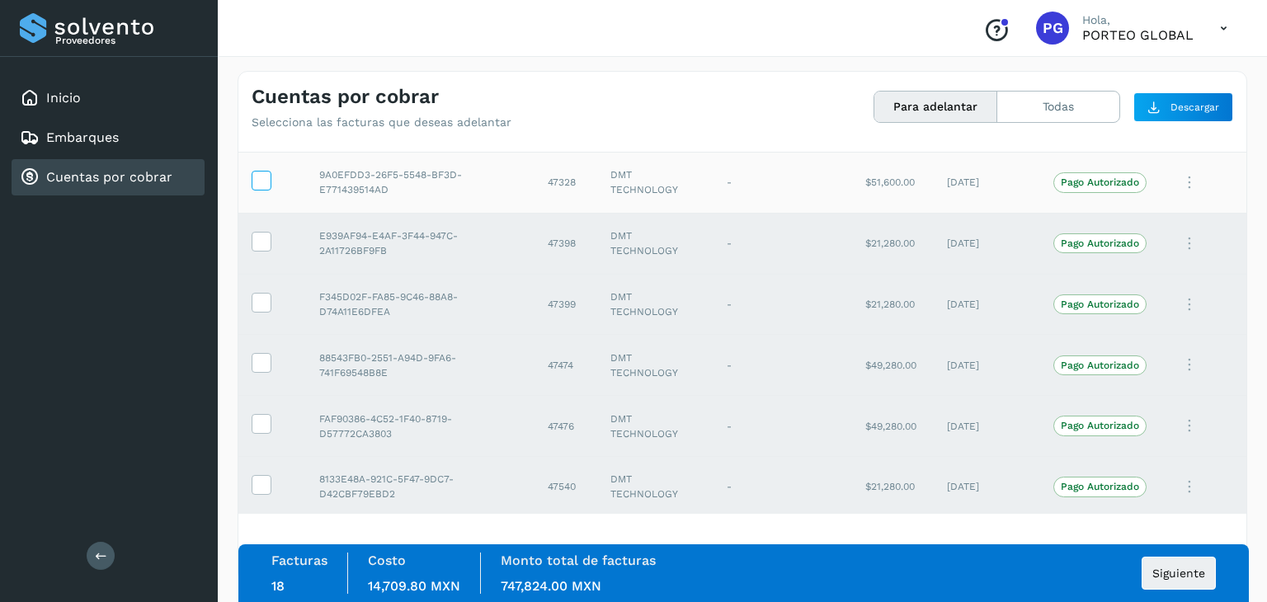
click at [257, 171] on icon at bounding box center [261, 179] width 17 height 17
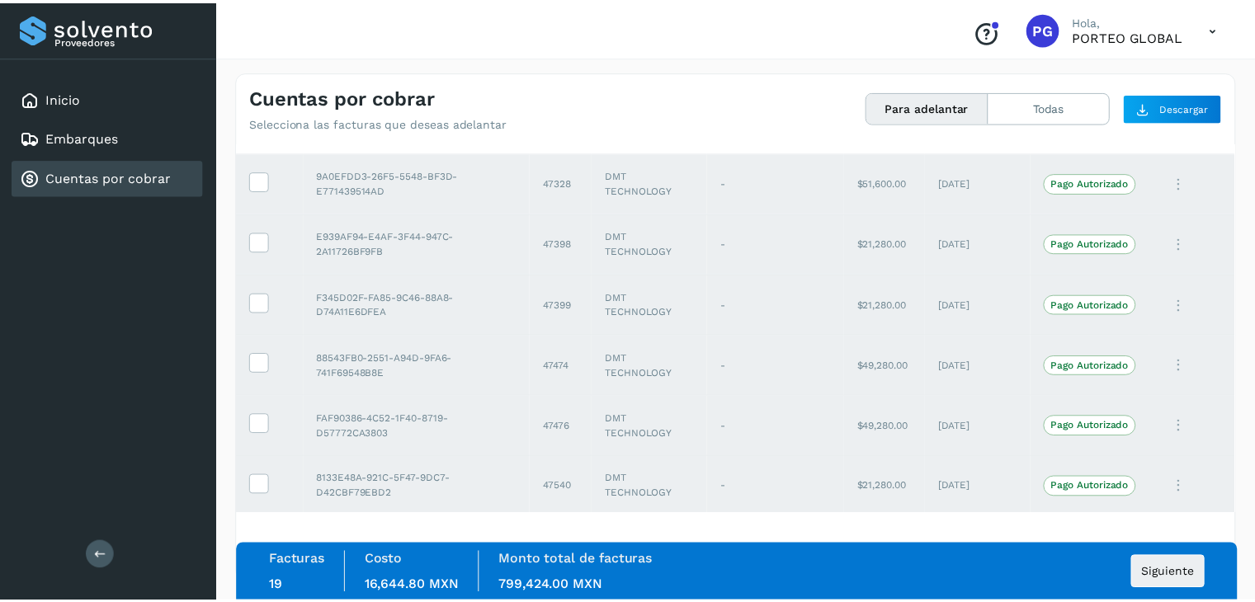
scroll to position [1903, 0]
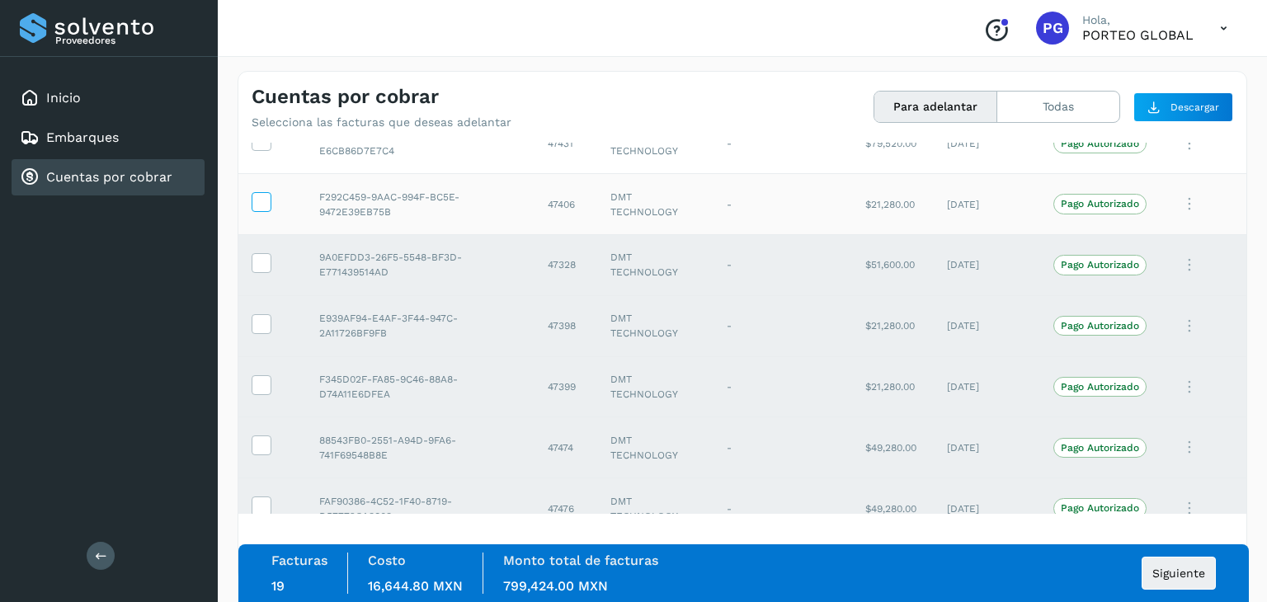
click at [255, 197] on icon at bounding box center [261, 200] width 17 height 17
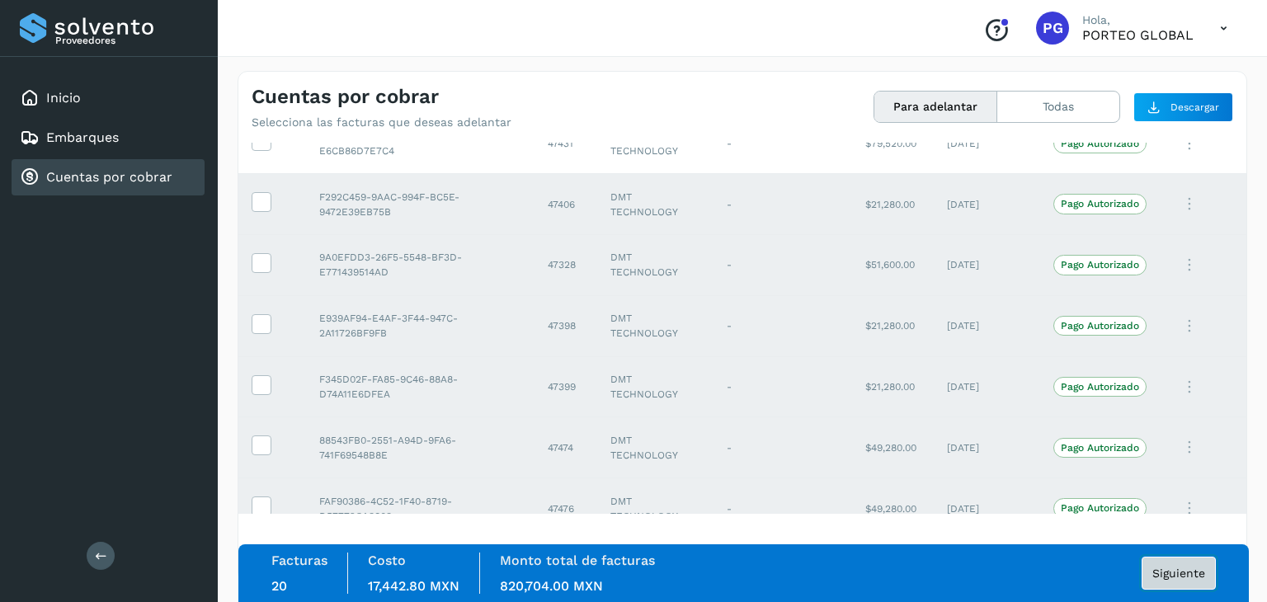
click at [1182, 573] on span "Siguiente" at bounding box center [1179, 574] width 53 height 12
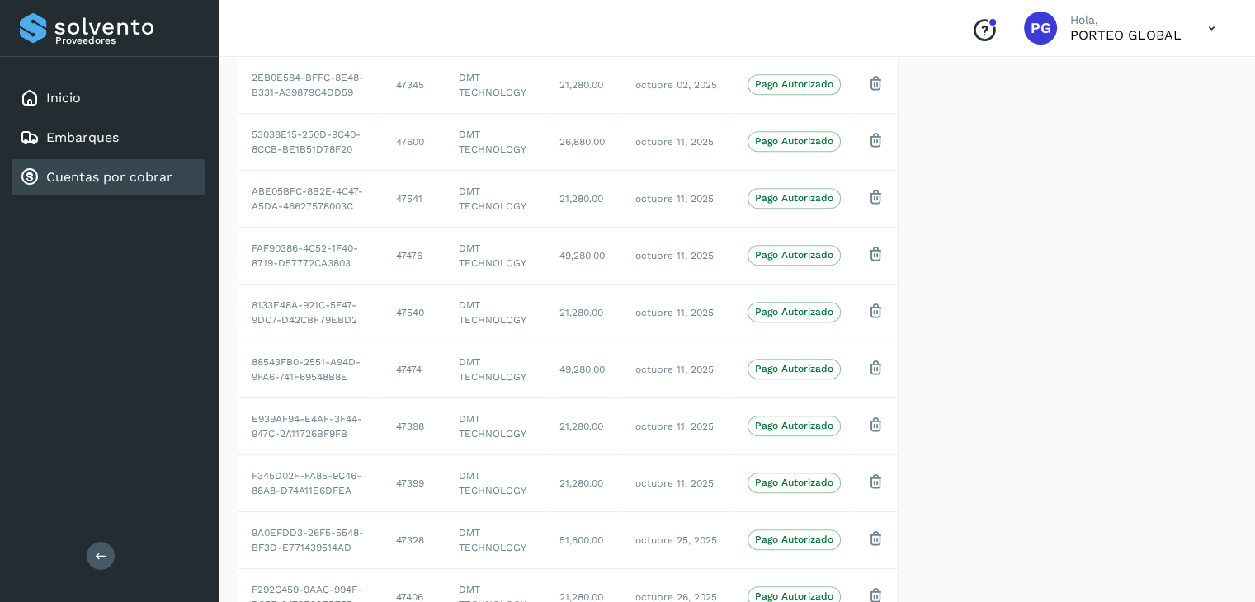
scroll to position [784, 0]
